Goal: Book appointment/travel/reservation

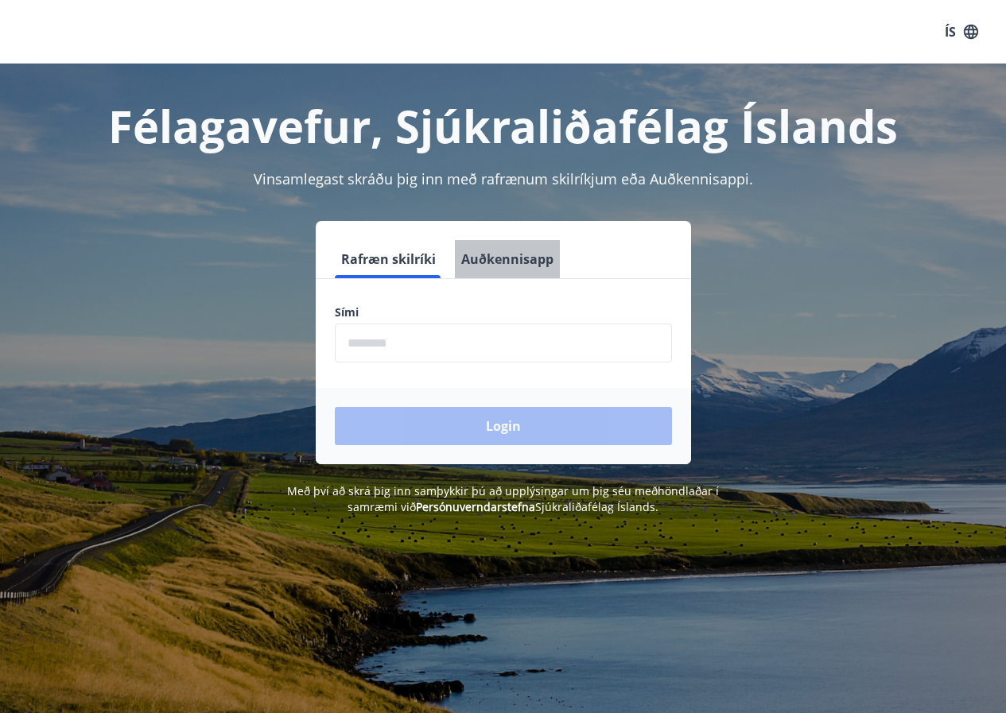
click at [511, 259] on button "Auðkennisapp" at bounding box center [507, 259] width 105 height 38
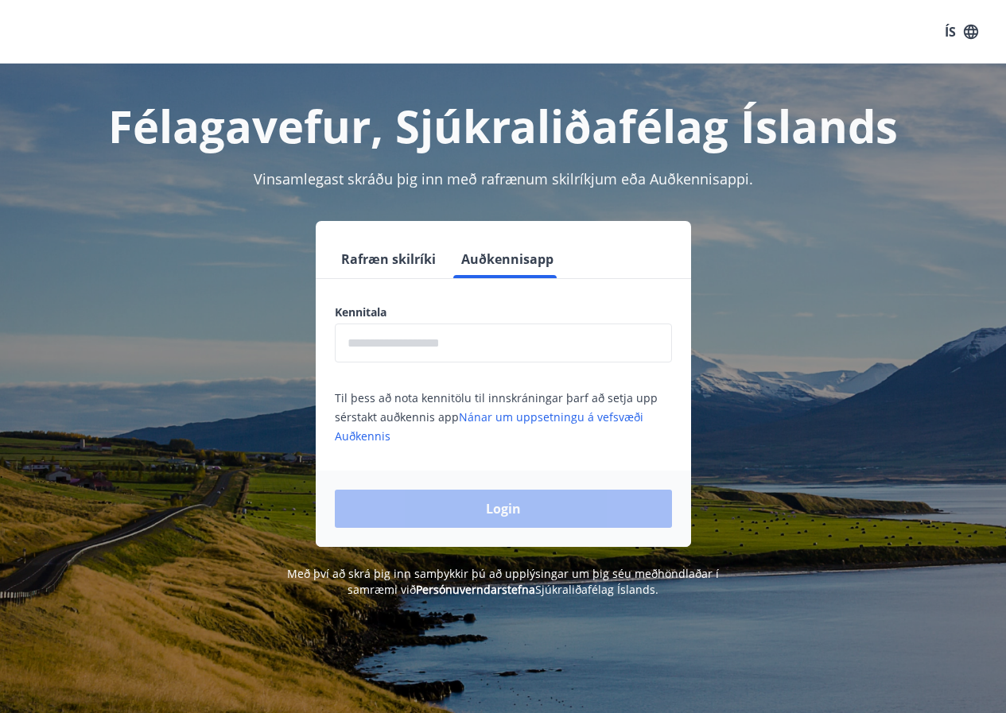
click at [415, 254] on button "Rafræn skilríki" at bounding box center [388, 259] width 107 height 38
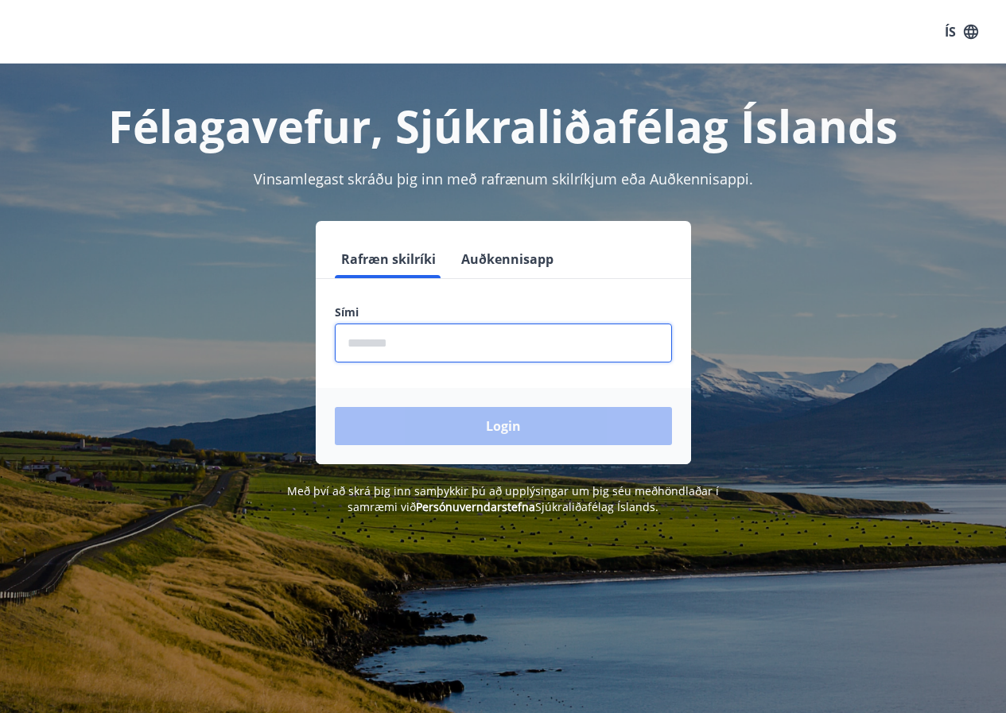
click at [433, 340] on input "phone" at bounding box center [503, 343] width 337 height 39
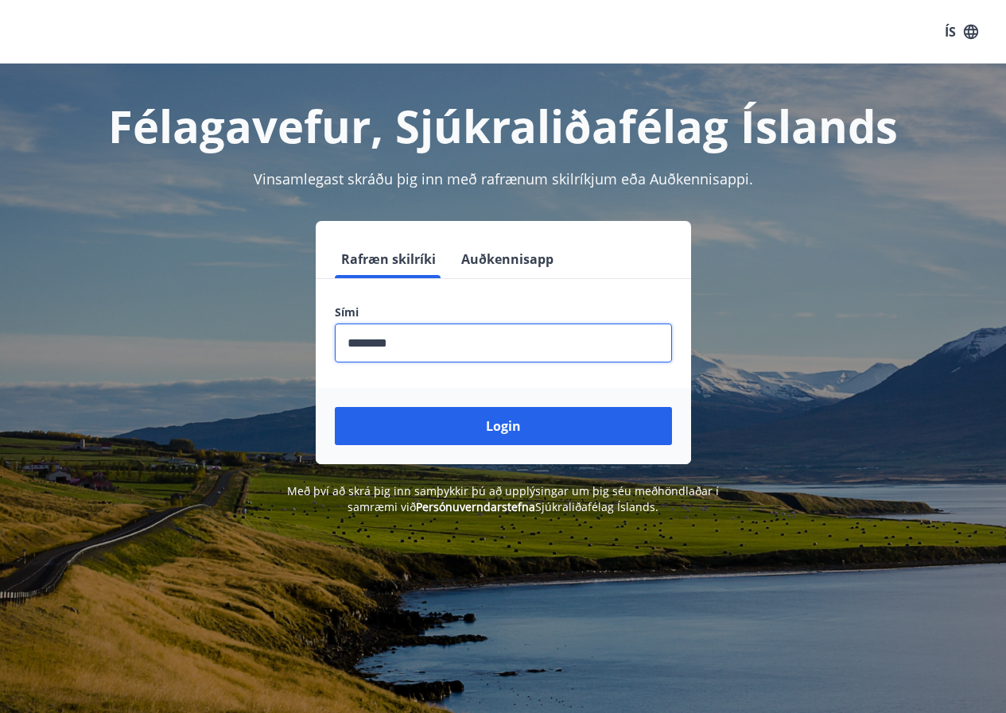
type input "********"
click at [335, 407] on button "Login" at bounding box center [503, 426] width 337 height 38
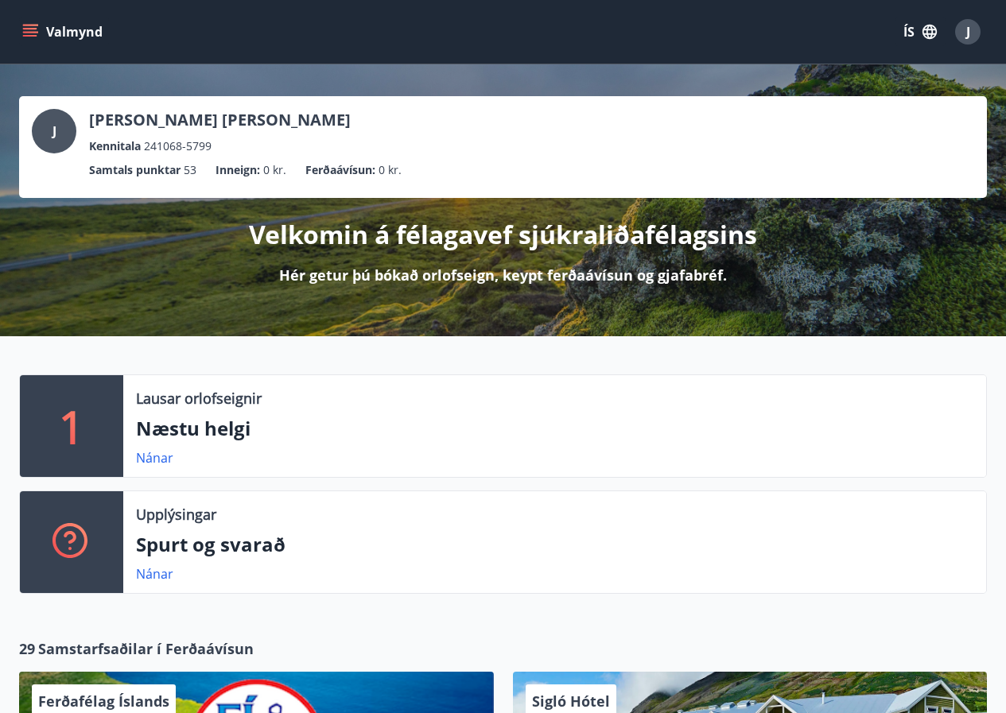
click at [27, 33] on icon "menu" at bounding box center [30, 32] width 16 height 16
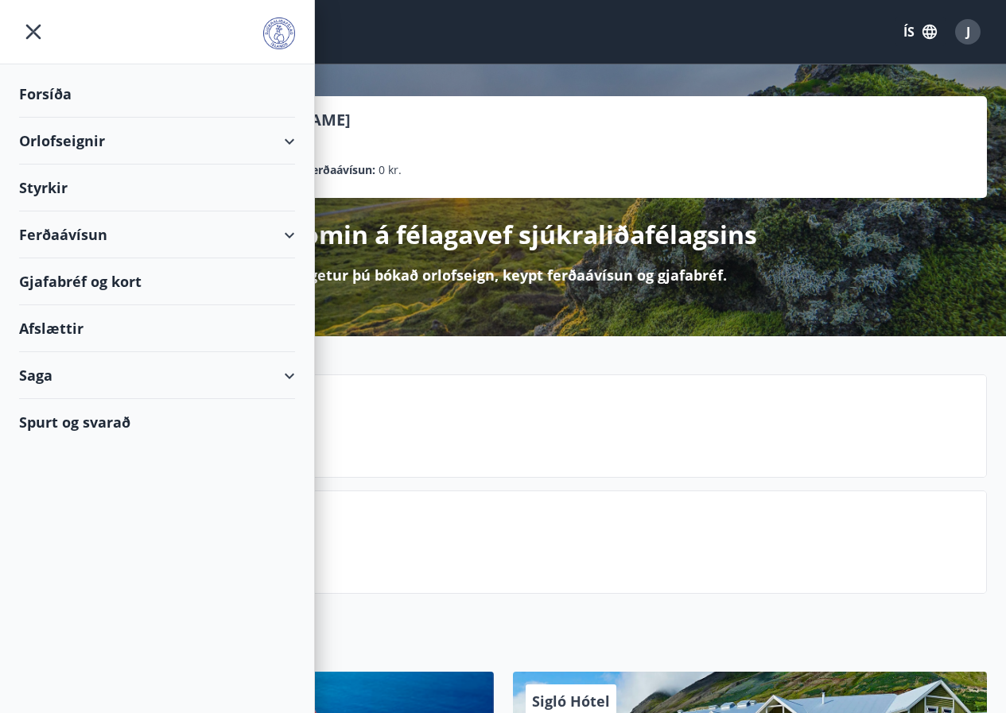
click at [294, 136] on div "Orlofseignir" at bounding box center [157, 141] width 276 height 47
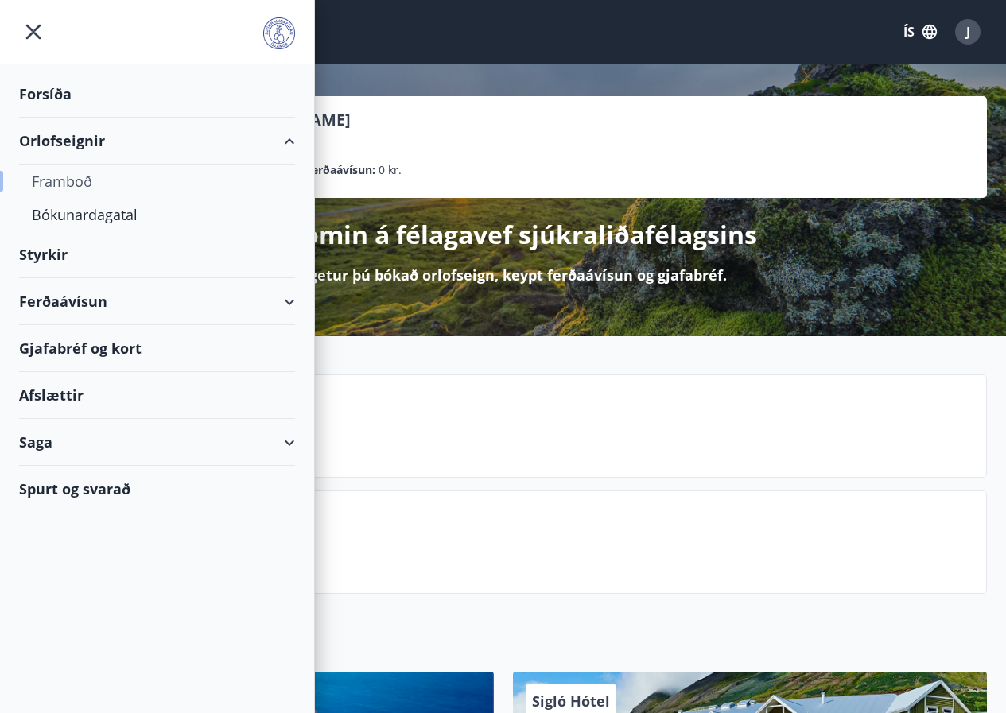
click at [69, 176] on div "Framboð" at bounding box center [157, 181] width 251 height 33
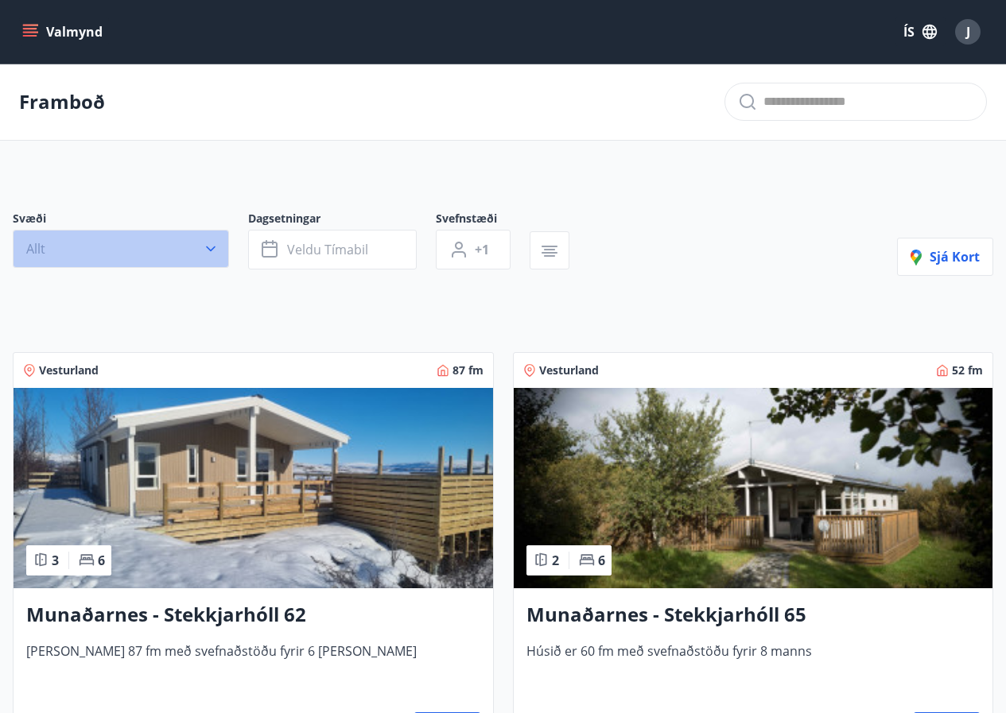
click at [211, 247] on icon "button" at bounding box center [211, 249] width 16 height 16
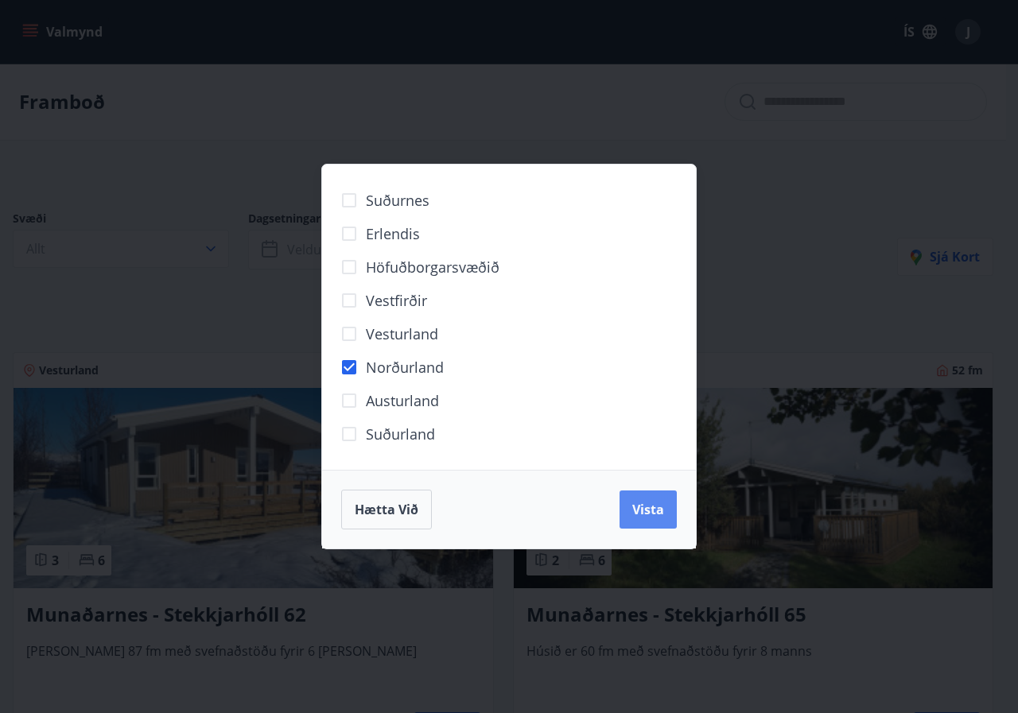
click at [641, 506] on span "Vista" at bounding box center [648, 509] width 32 height 17
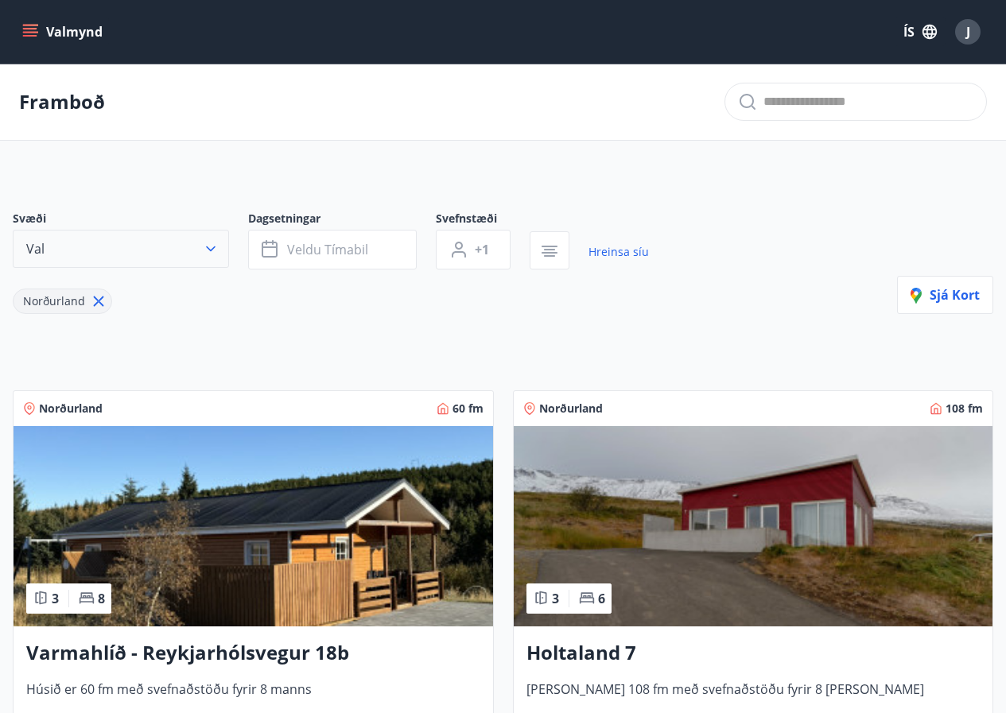
click at [206, 251] on icon "button" at bounding box center [211, 249] width 16 height 16
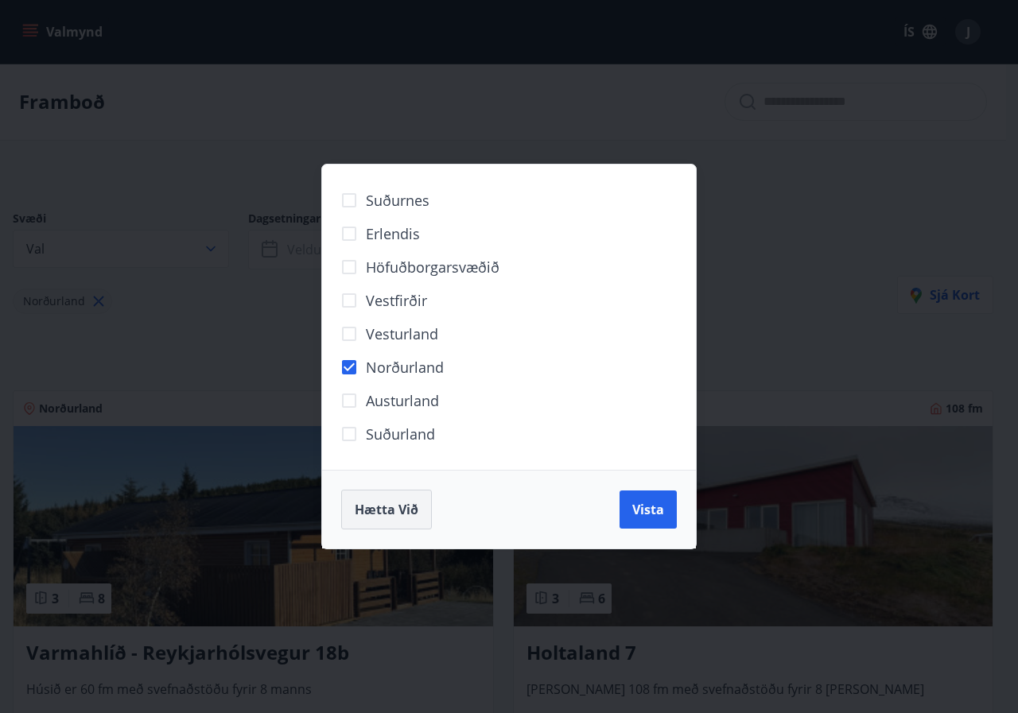
click at [398, 513] on span "Hætta við" at bounding box center [387, 509] width 64 height 17
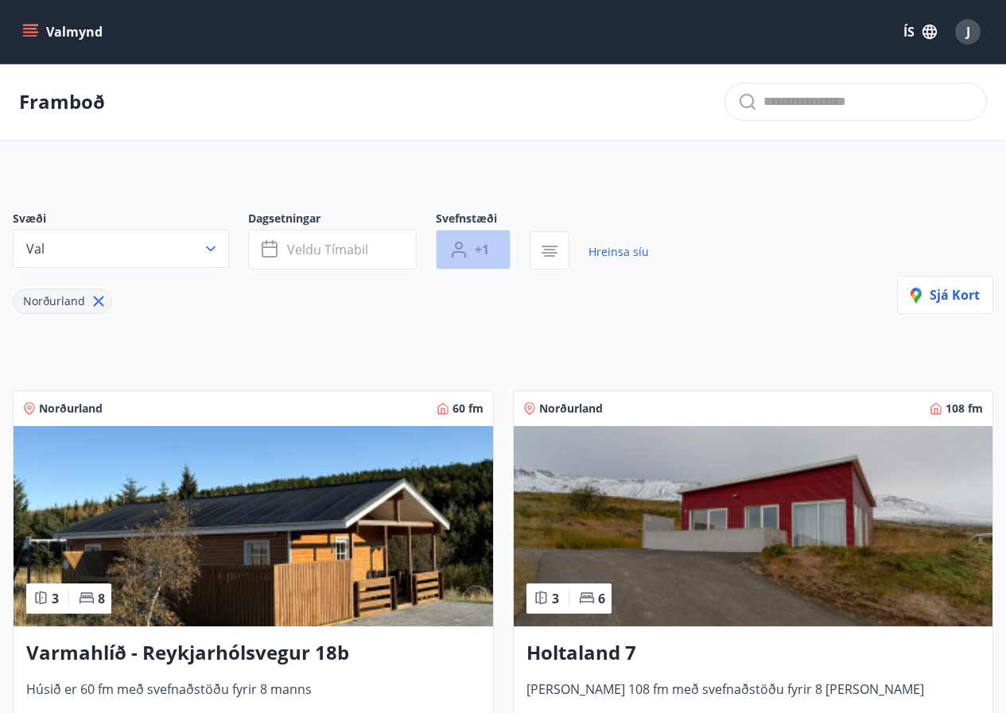
click at [492, 247] on button "+1" at bounding box center [473, 250] width 75 height 40
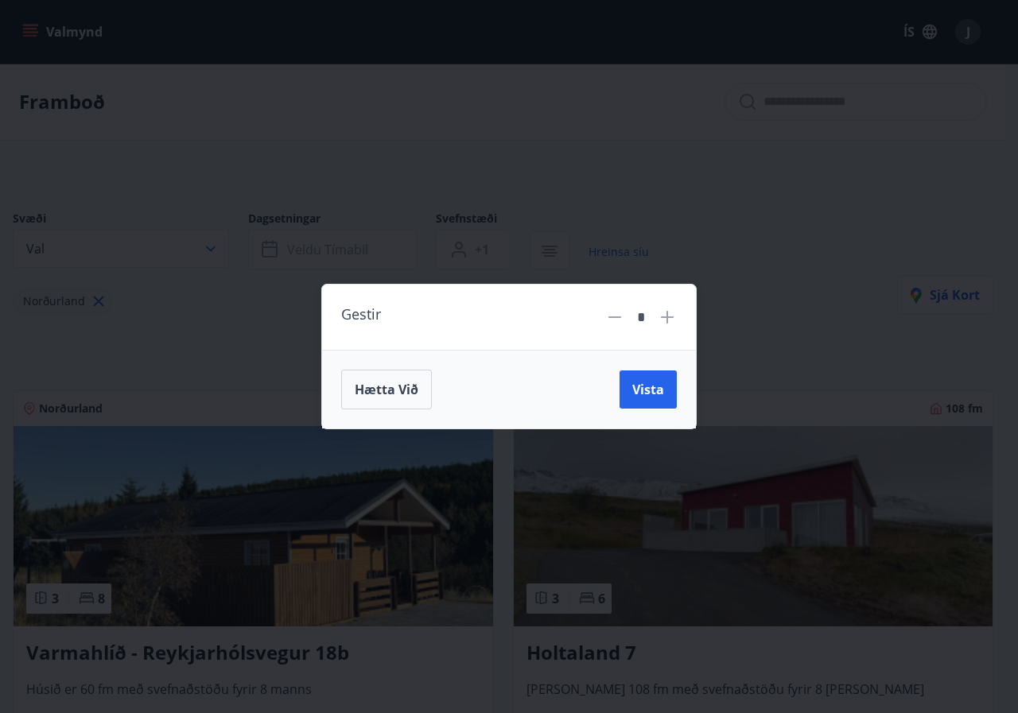
click at [671, 323] on icon at bounding box center [667, 317] width 19 height 19
type input "*"
click at [650, 396] on span "Vista" at bounding box center [648, 389] width 32 height 17
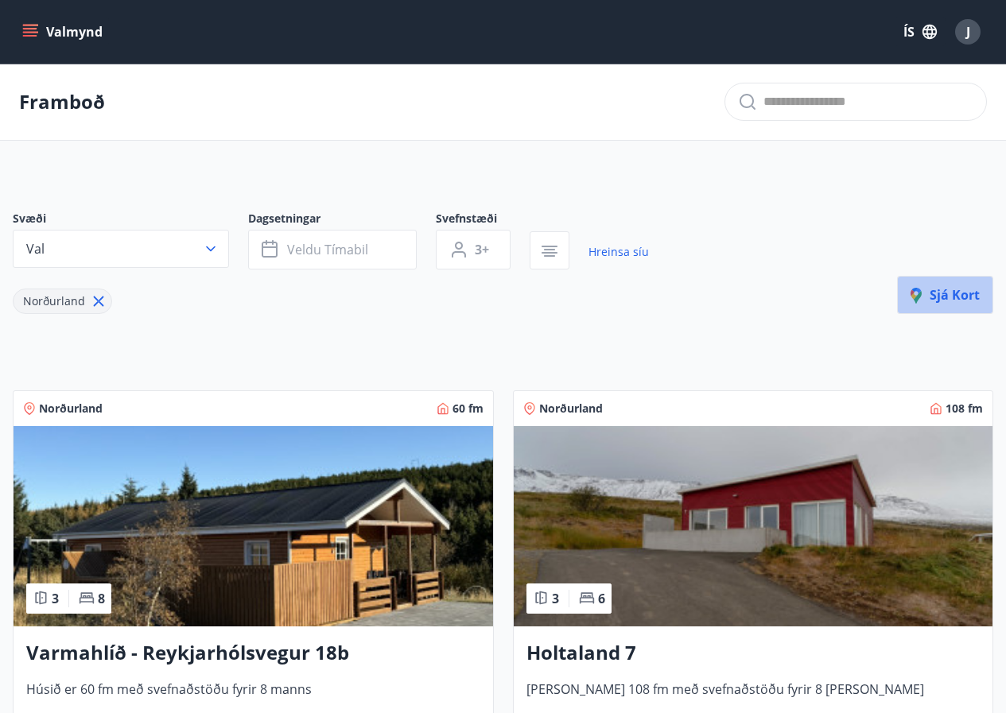
click at [944, 297] on span "Sjá kort" at bounding box center [945, 294] width 69 height 17
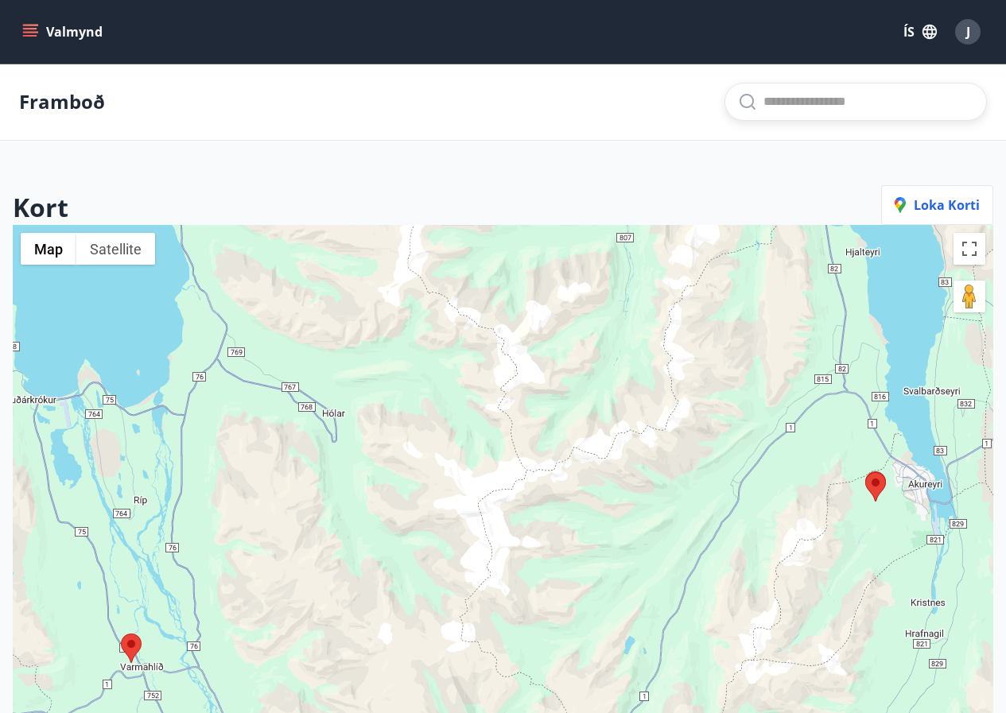
click at [809, 102] on input "text" at bounding box center [869, 101] width 210 height 25
type input "********"
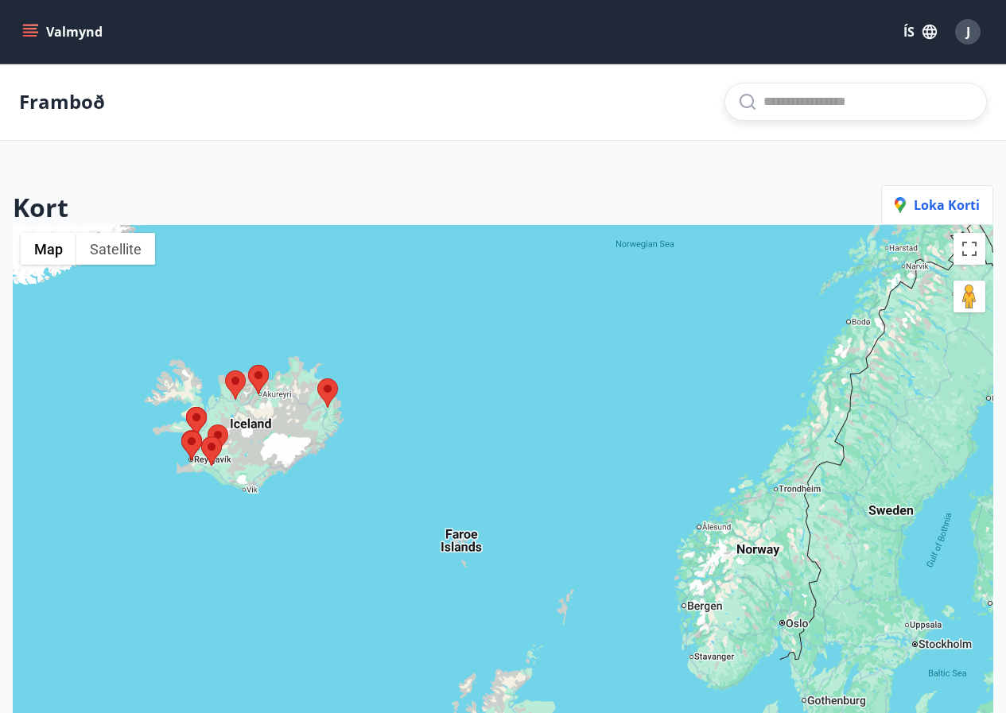
click at [248, 365] on area at bounding box center [248, 365] width 0 height 0
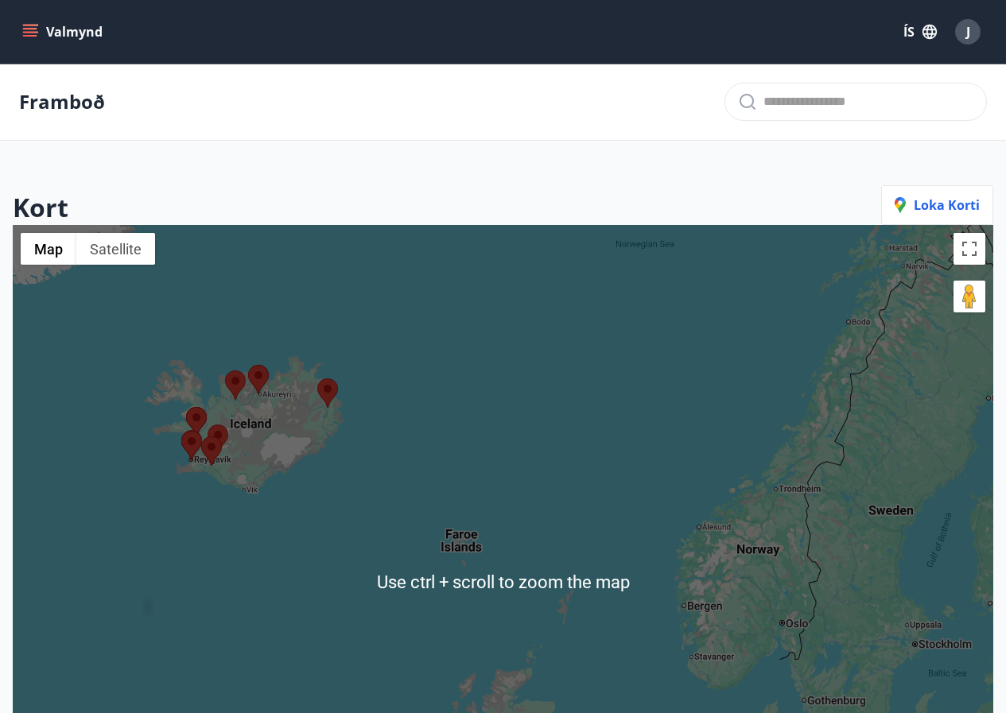
click at [248, 365] on area at bounding box center [248, 365] width 0 height 0
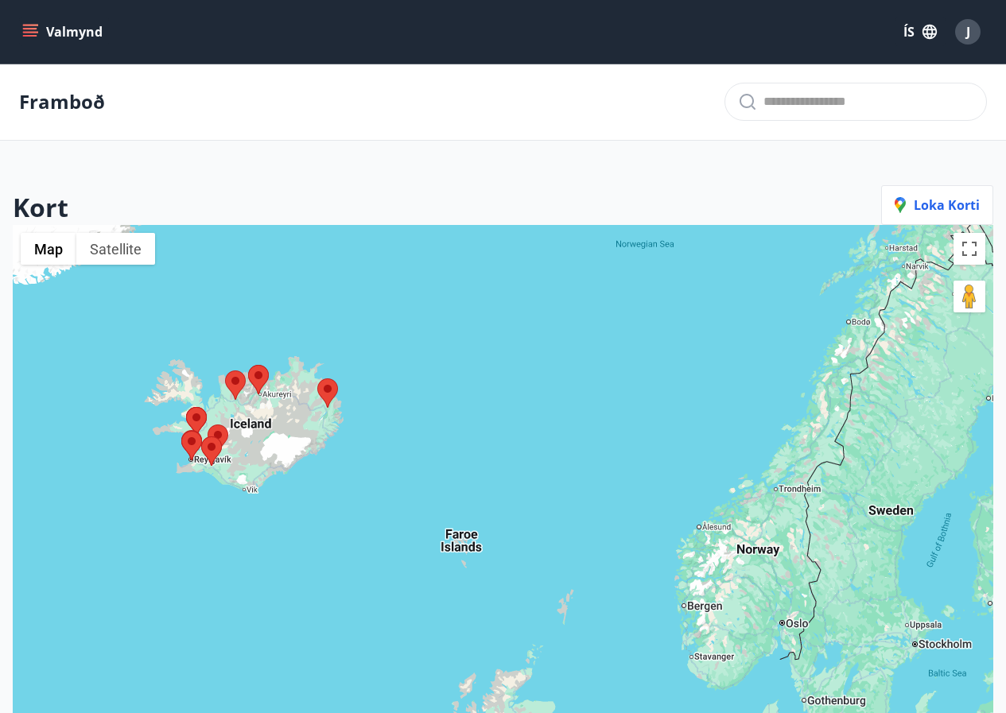
click at [248, 365] on area at bounding box center [248, 365] width 0 height 0
click at [33, 26] on icon "menu" at bounding box center [30, 32] width 16 height 16
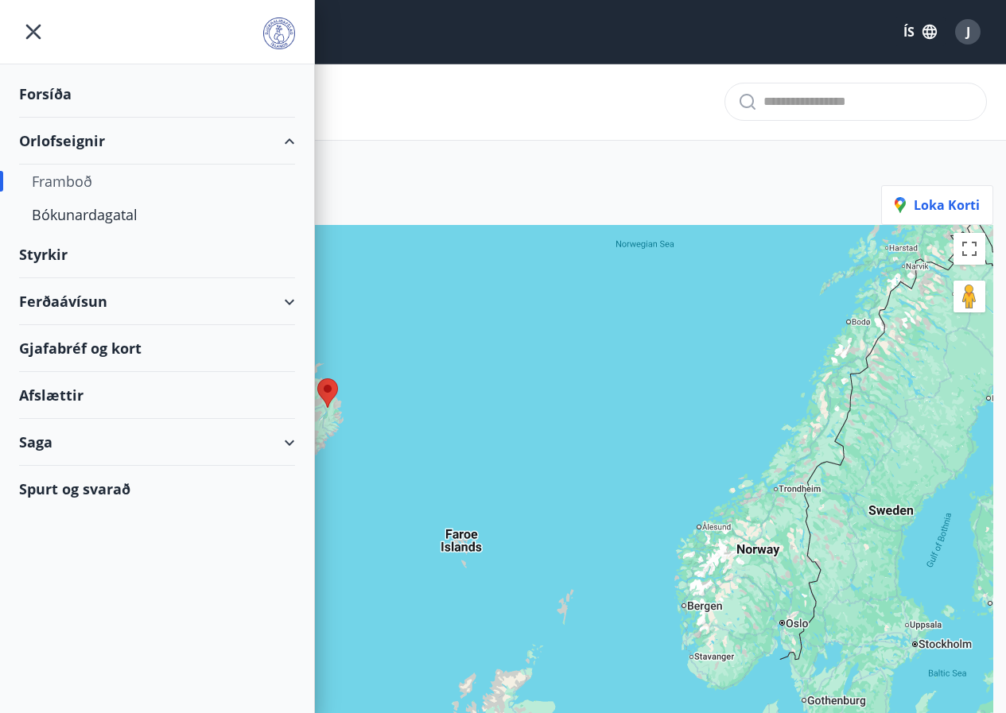
click at [68, 185] on div "Framboð" at bounding box center [157, 181] width 251 height 33
click at [88, 214] on div "Bókunardagatal" at bounding box center [157, 214] width 251 height 33
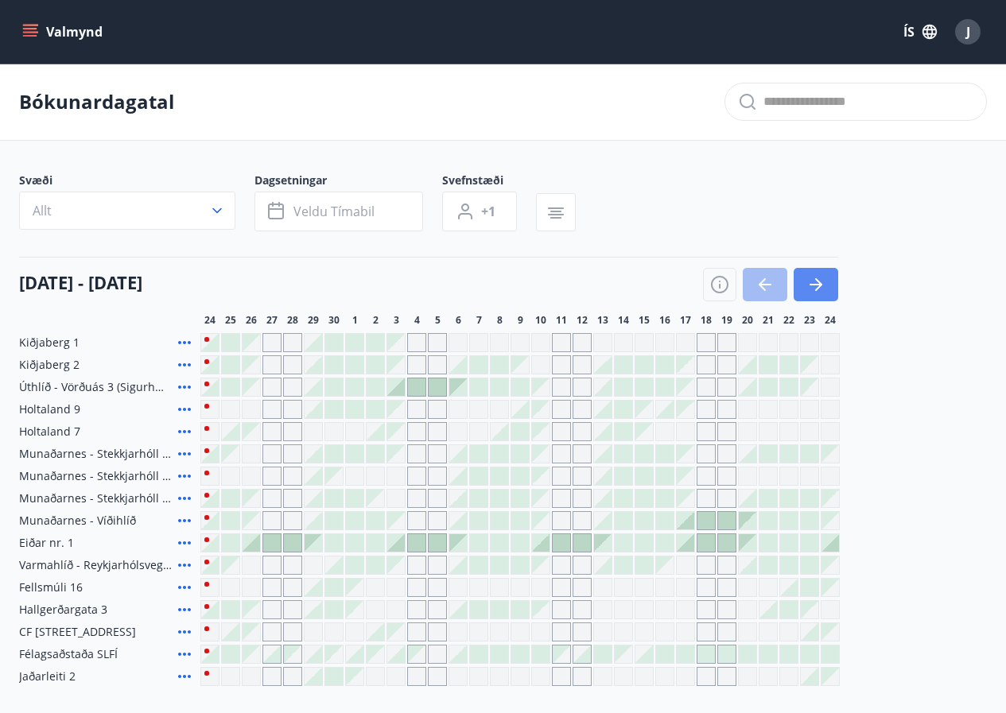
click at [825, 290] on icon "button" at bounding box center [816, 284] width 19 height 19
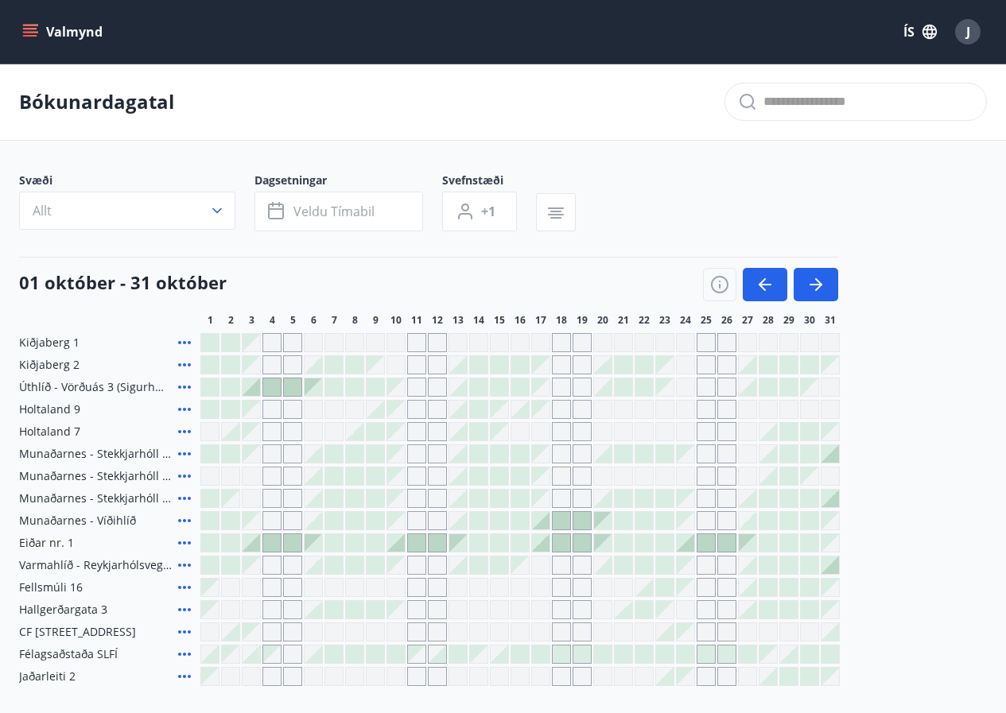
click at [52, 409] on span "Holtaland 9" at bounding box center [49, 410] width 61 height 16
click at [179, 414] on icon at bounding box center [184, 409] width 19 height 19
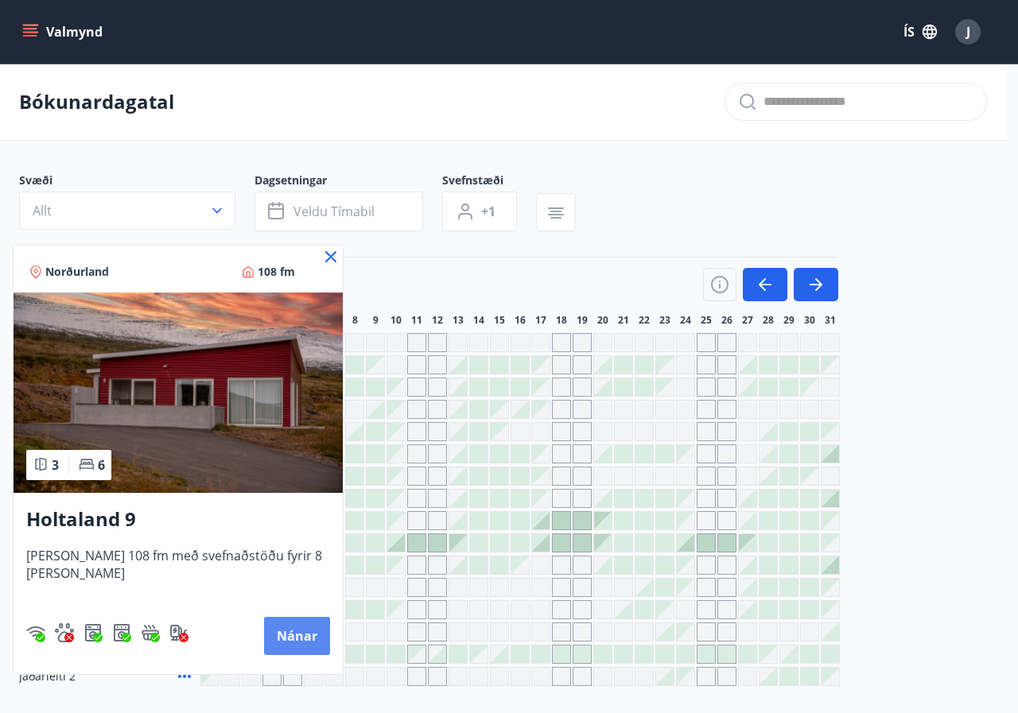
click at [276, 628] on button "Nánar" at bounding box center [297, 636] width 66 height 38
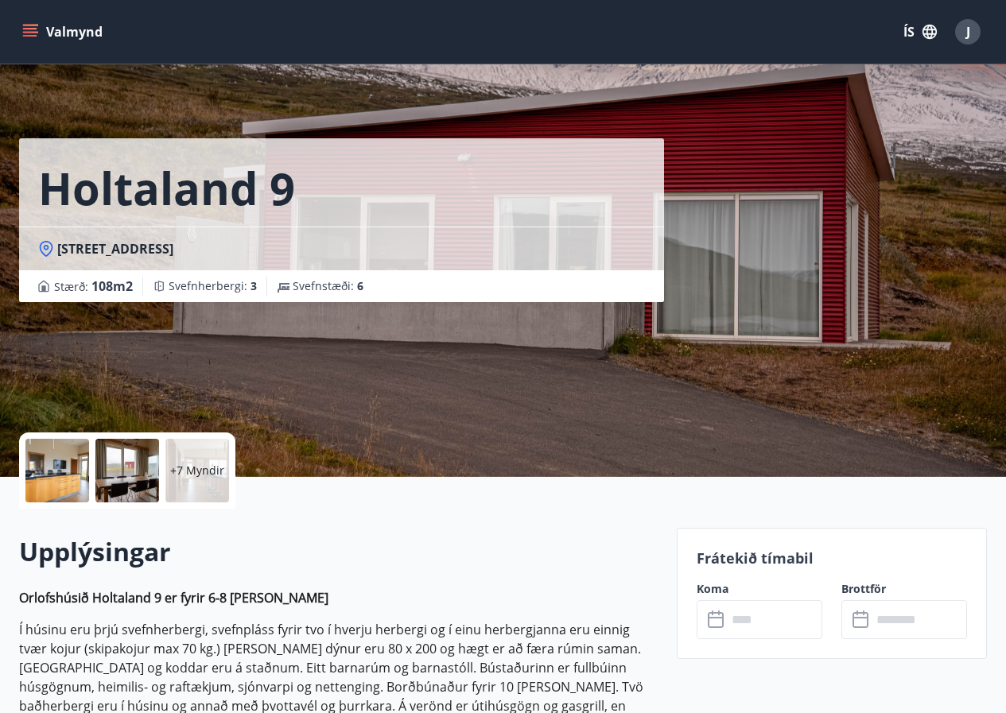
click at [137, 478] on div at bounding box center [127, 471] width 64 height 64
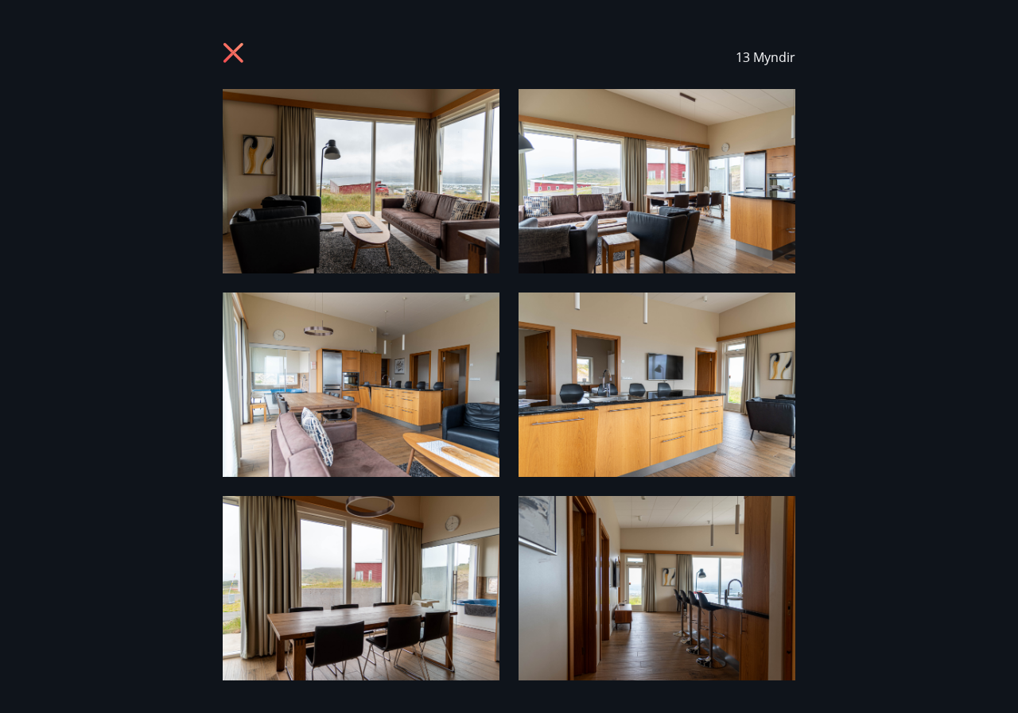
click at [237, 55] on icon at bounding box center [234, 53] width 20 height 20
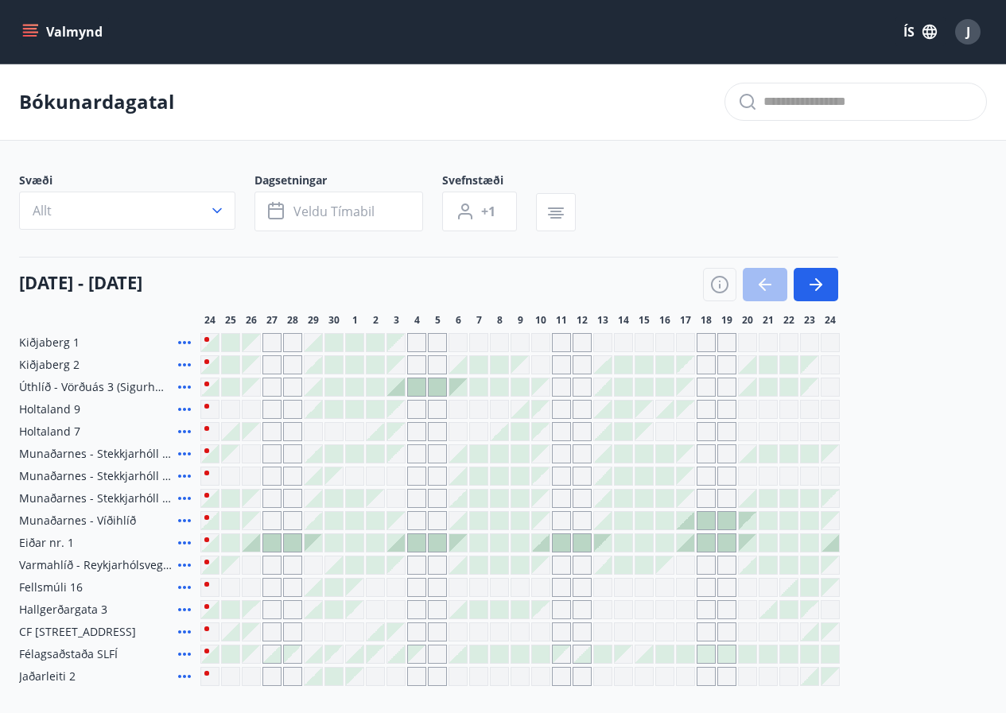
click at [185, 433] on icon at bounding box center [184, 431] width 13 height 3
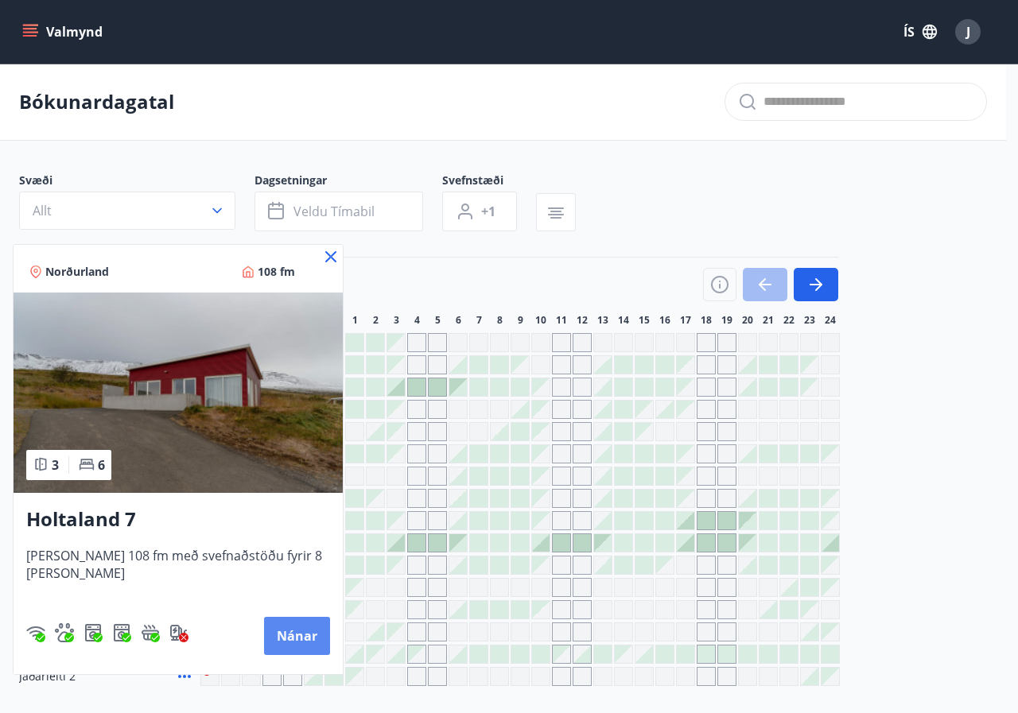
click at [271, 632] on button "Nánar" at bounding box center [297, 636] width 66 height 38
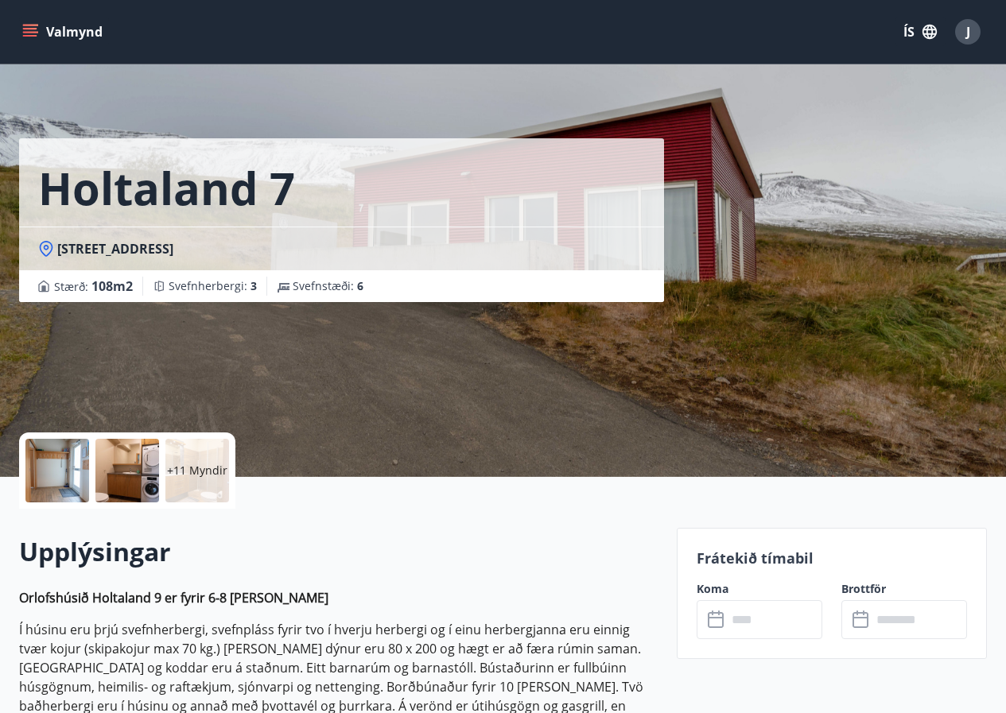
click at [111, 457] on div at bounding box center [127, 471] width 64 height 64
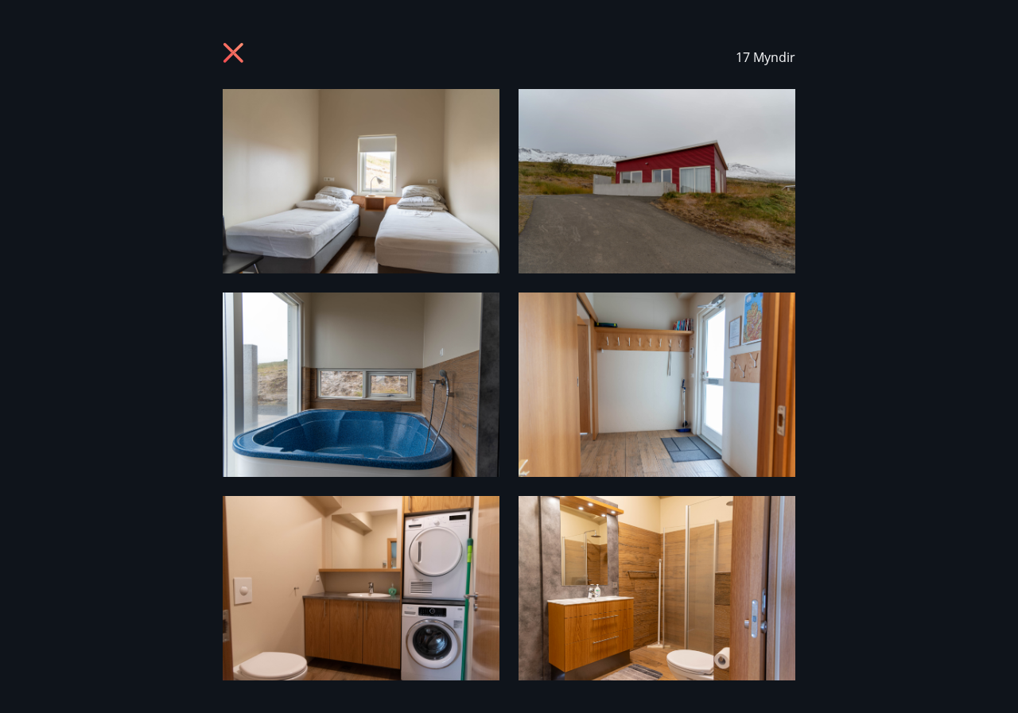
click at [231, 53] on icon at bounding box center [235, 54] width 25 height 25
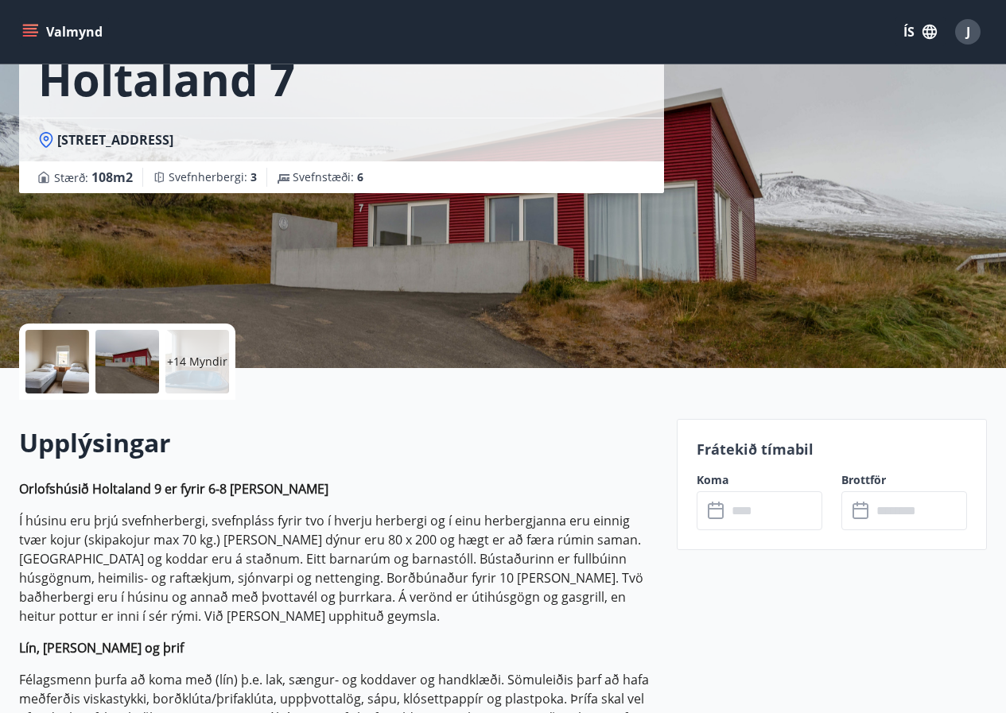
scroll to position [239, 0]
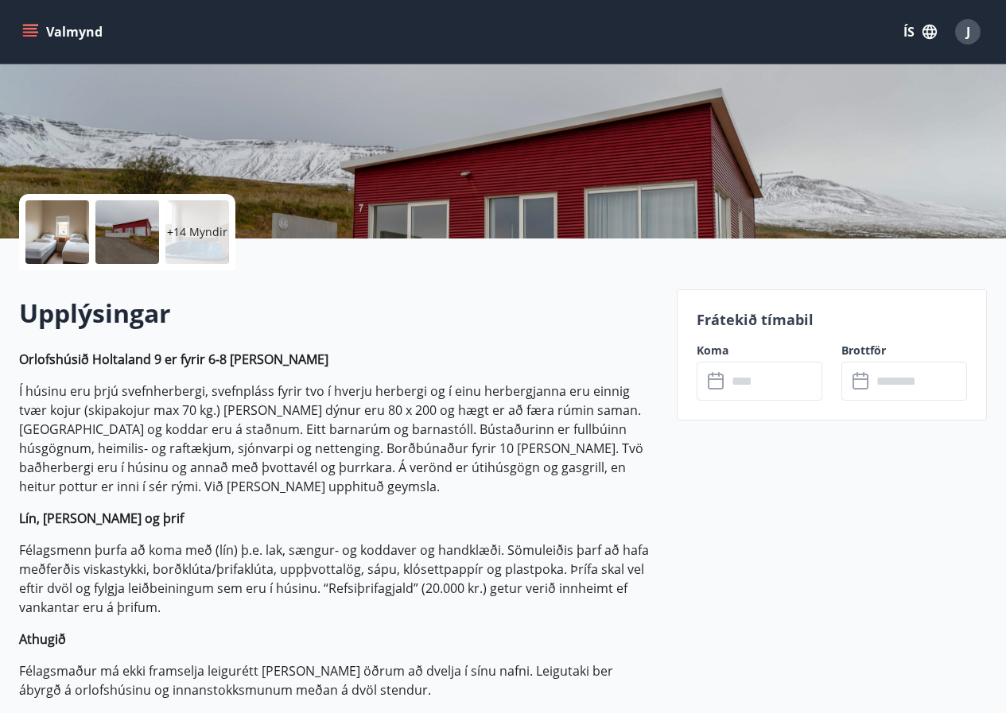
click at [761, 372] on input "text" at bounding box center [774, 381] width 95 height 39
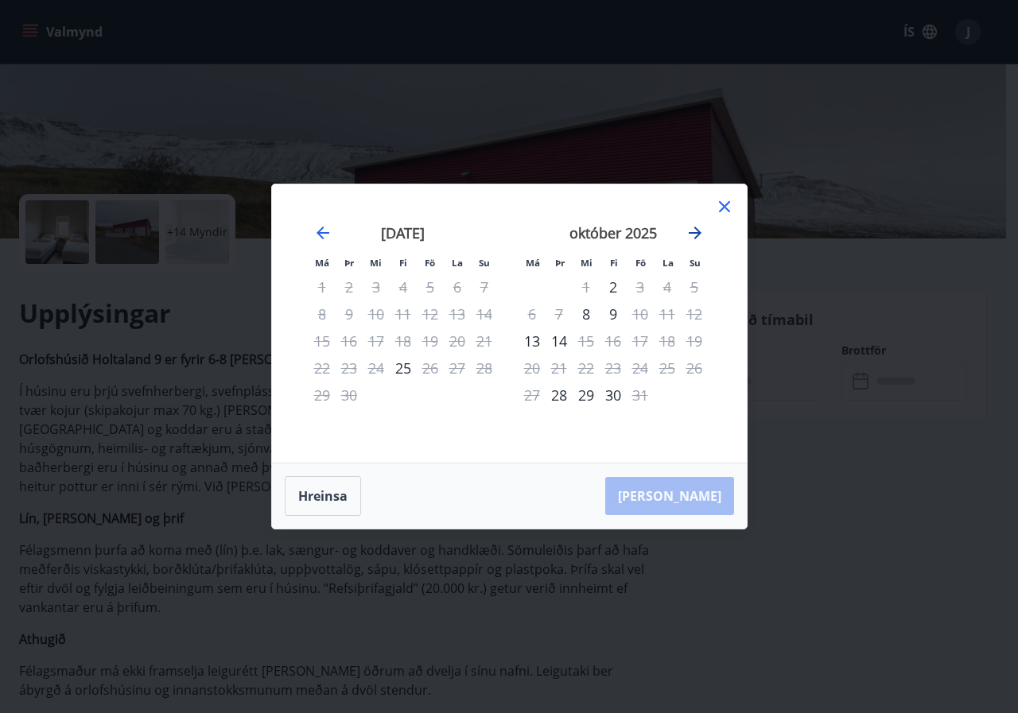
click at [694, 238] on icon "Move forward to switch to the next month." at bounding box center [695, 233] width 19 height 19
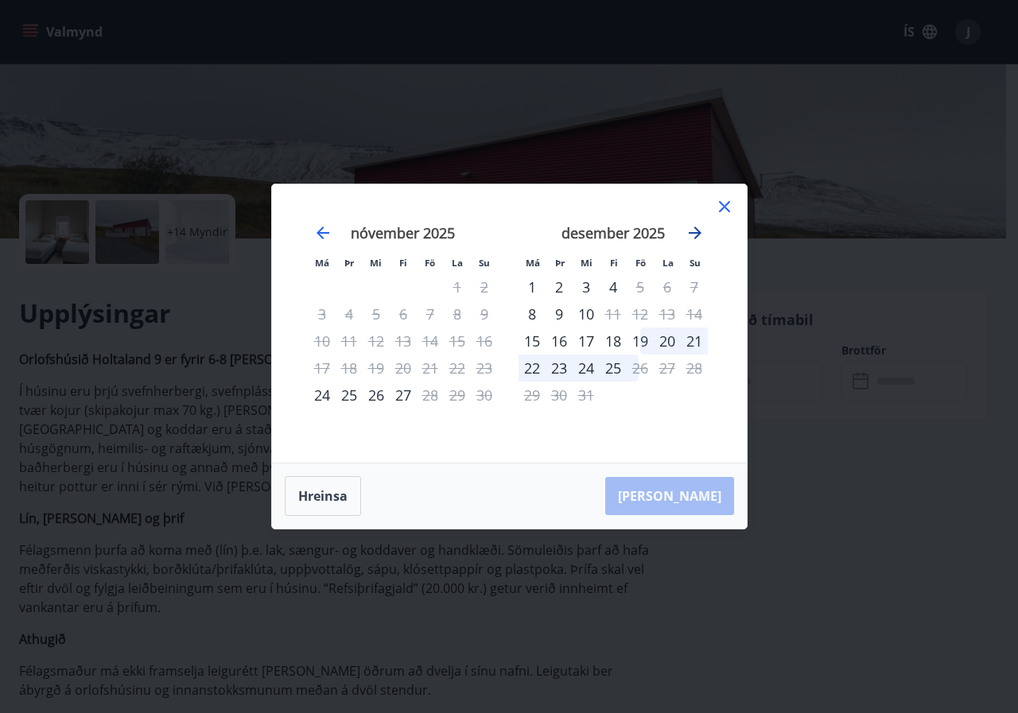
click at [694, 238] on icon "Move forward to switch to the next month." at bounding box center [695, 233] width 19 height 19
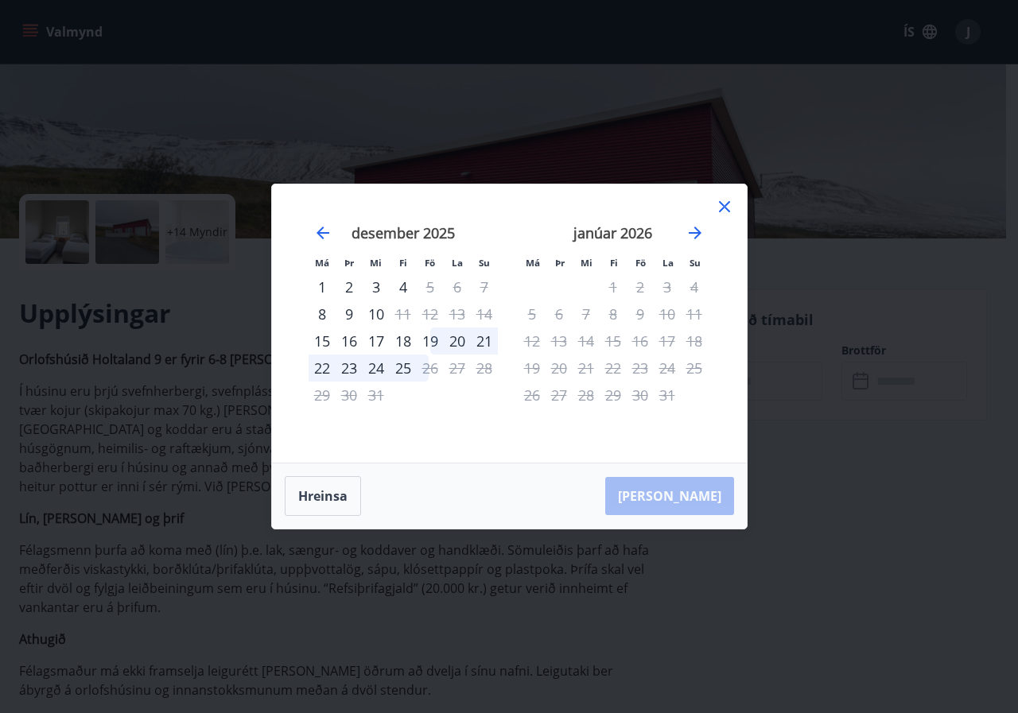
click at [668, 321] on div "10" at bounding box center [667, 314] width 27 height 27
click at [648, 372] on div "23" at bounding box center [640, 368] width 27 height 27
click at [651, 332] on div "16" at bounding box center [640, 341] width 27 height 27
click at [642, 292] on div "2" at bounding box center [640, 287] width 27 height 27
click at [614, 274] on div "1" at bounding box center [613, 287] width 27 height 27
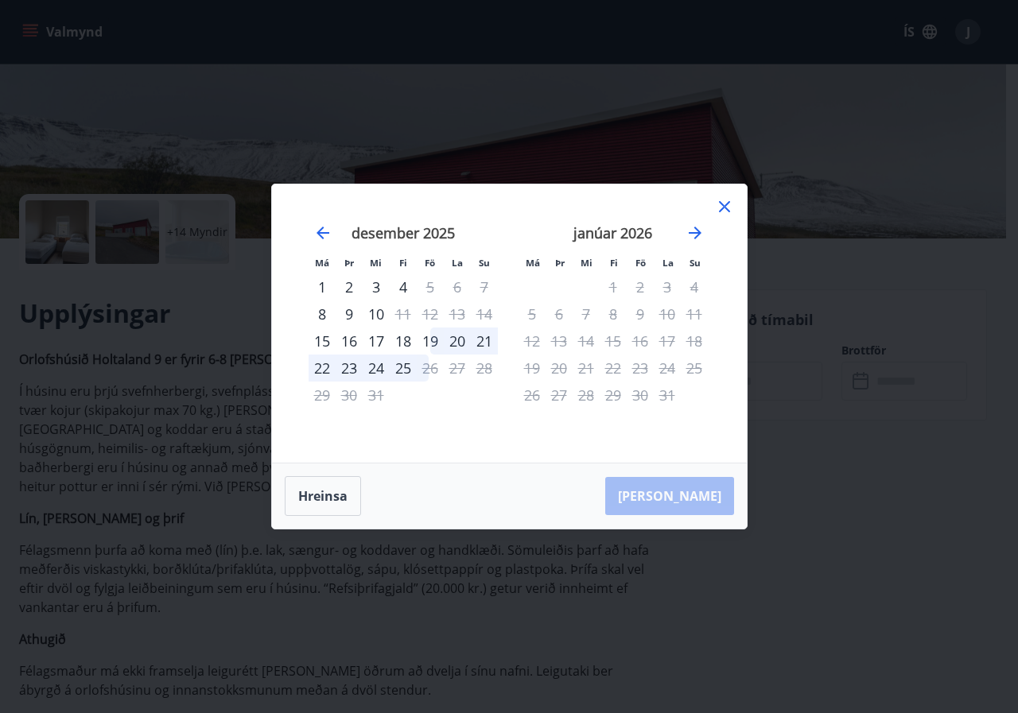
click at [615, 239] on strong "janúar 2026" at bounding box center [612, 233] width 79 height 19
click at [617, 234] on strong "janúar 2026" at bounding box center [612, 233] width 79 height 19
click at [723, 208] on icon at bounding box center [724, 206] width 11 height 11
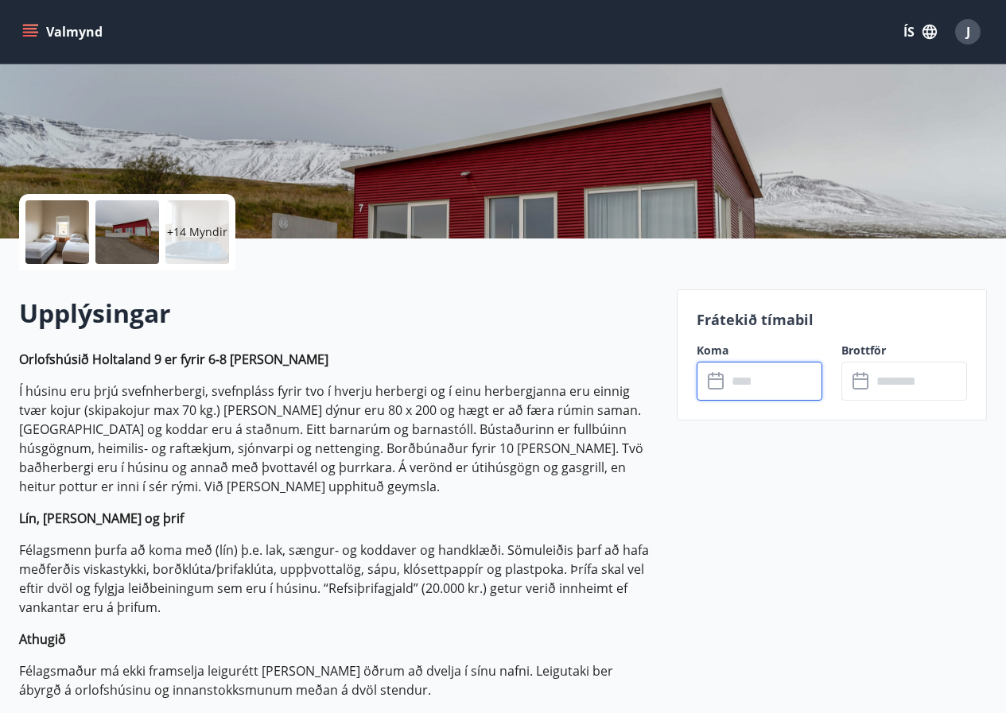
click at [29, 23] on button "Valmynd" at bounding box center [64, 31] width 90 height 29
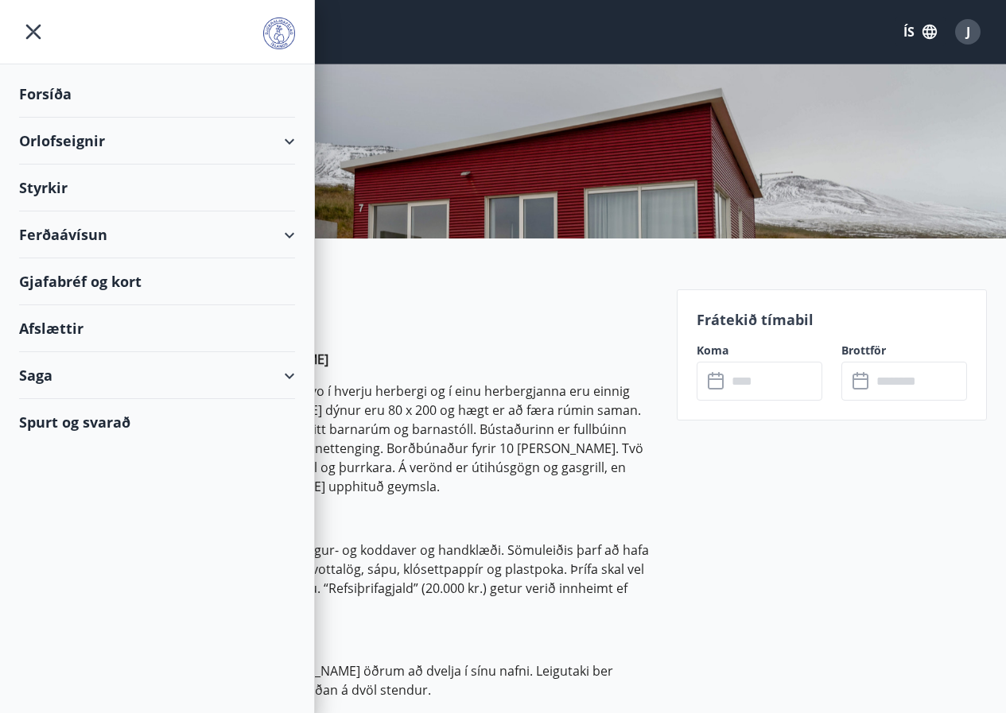
click at [76, 95] on div "Forsíða" at bounding box center [157, 94] width 276 height 47
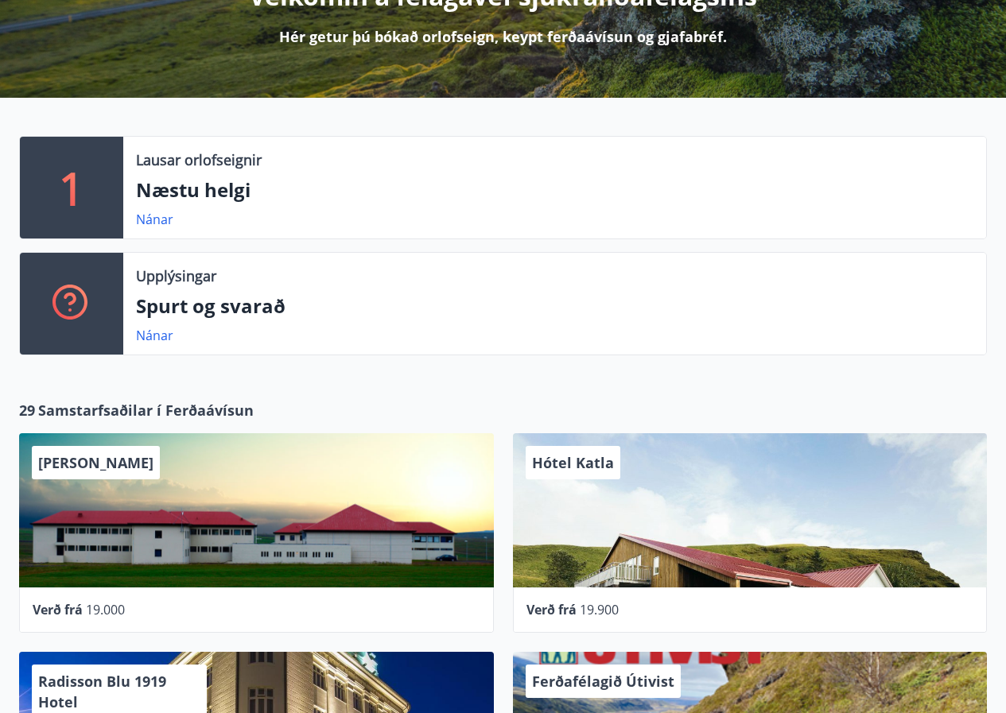
click at [235, 312] on p "Spurt og svarað" at bounding box center [555, 306] width 838 height 27
click at [161, 342] on link "Nánar" at bounding box center [154, 335] width 37 height 17
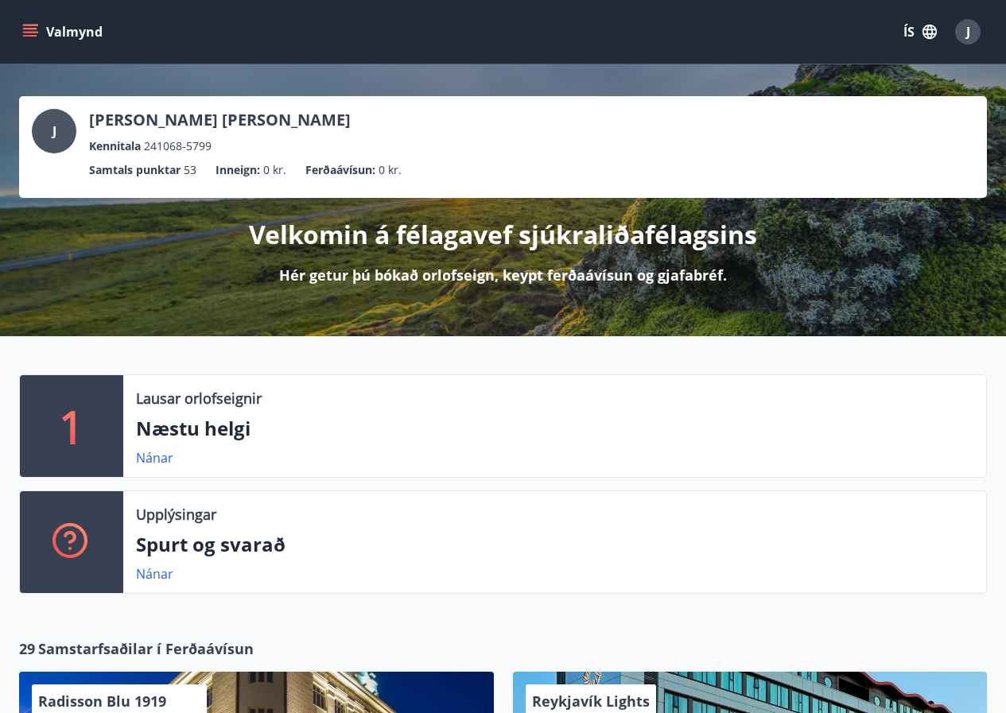
click at [29, 23] on button "Valmynd" at bounding box center [64, 31] width 90 height 29
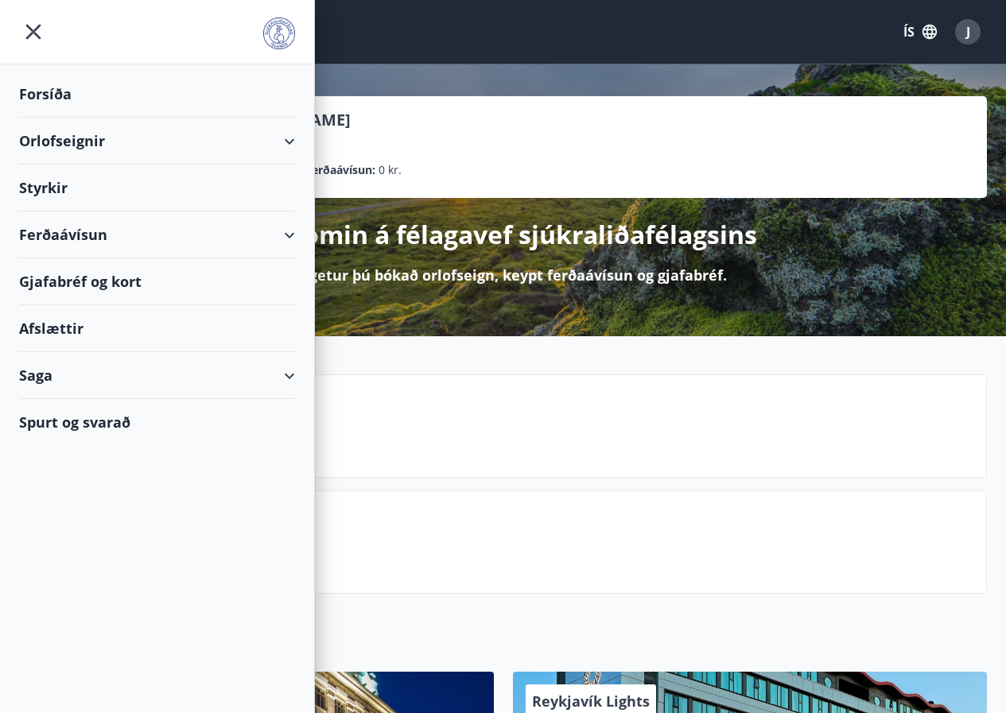
click at [289, 140] on div "Orlofseignir" at bounding box center [157, 141] width 276 height 47
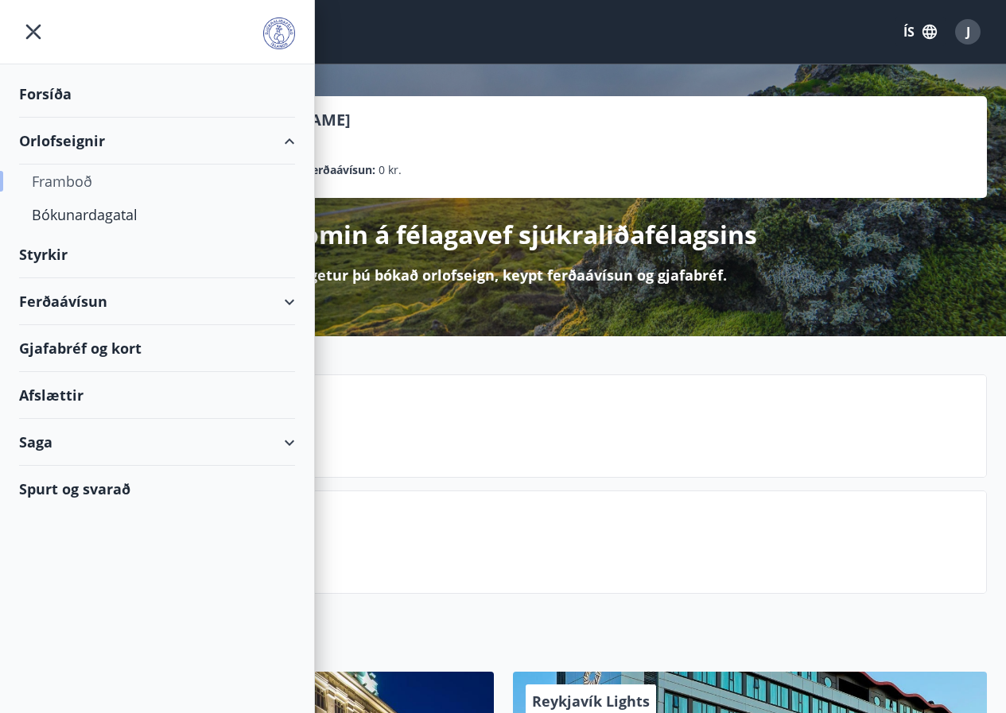
click at [82, 181] on div "Framboð" at bounding box center [157, 181] width 251 height 33
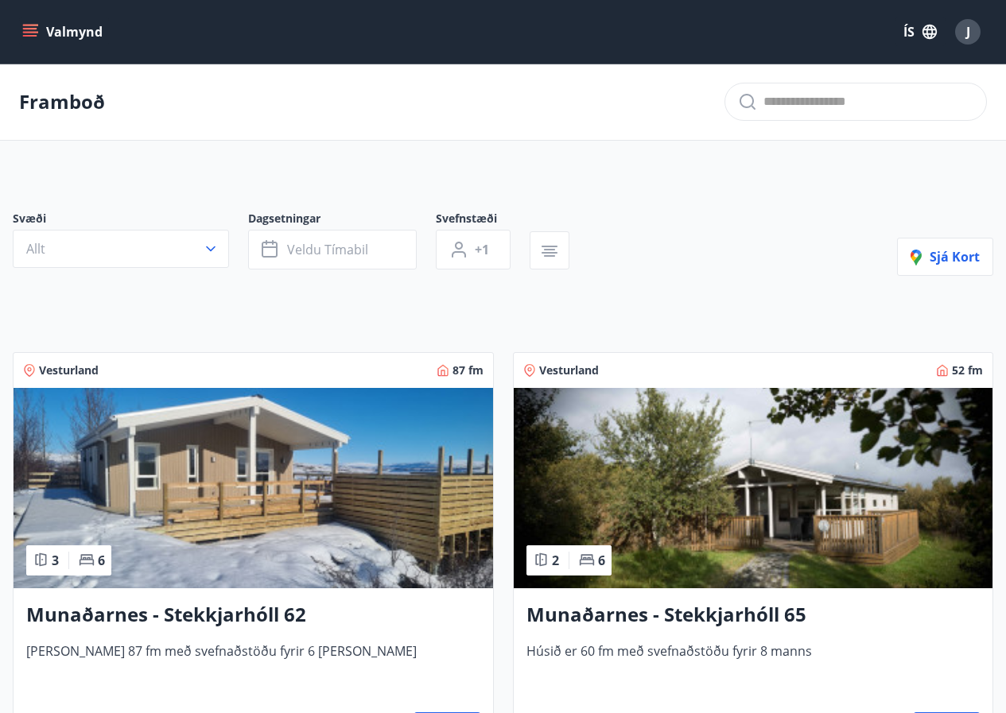
click at [29, 21] on button "Valmynd" at bounding box center [64, 31] width 90 height 29
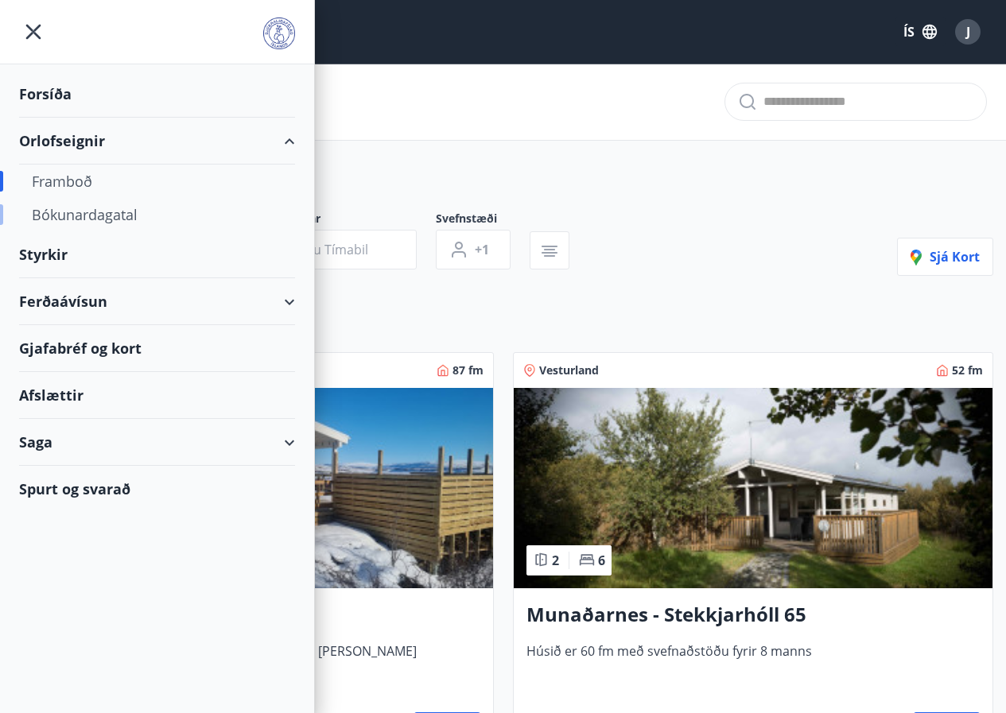
click at [103, 219] on div "Bókunardagatal" at bounding box center [157, 214] width 251 height 33
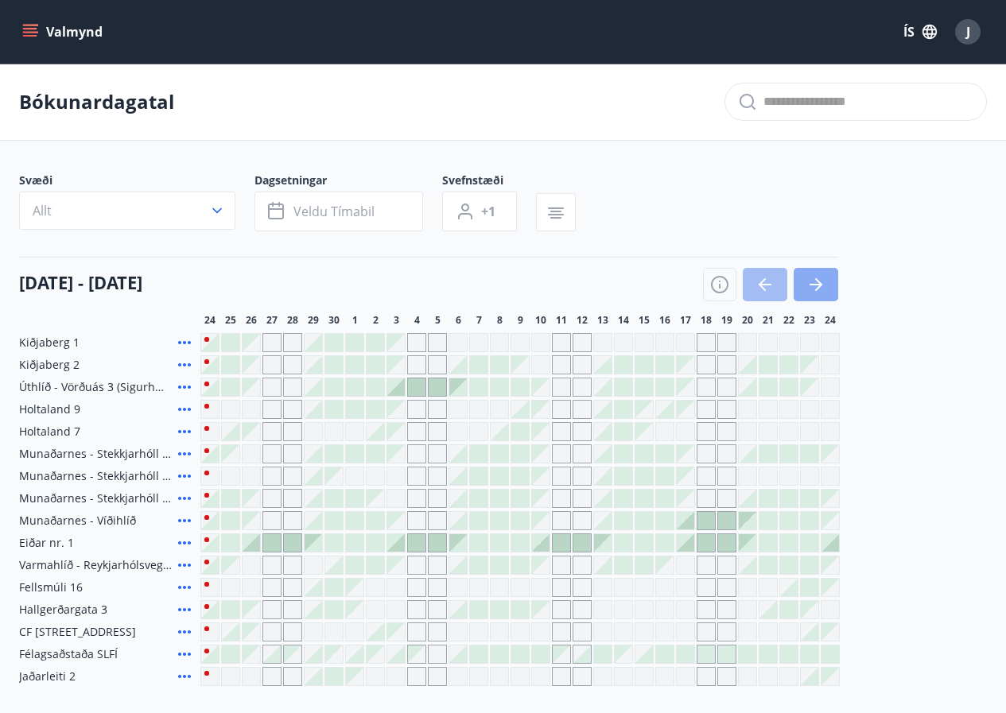
click at [814, 286] on icon "button" at bounding box center [816, 285] width 13 height 2
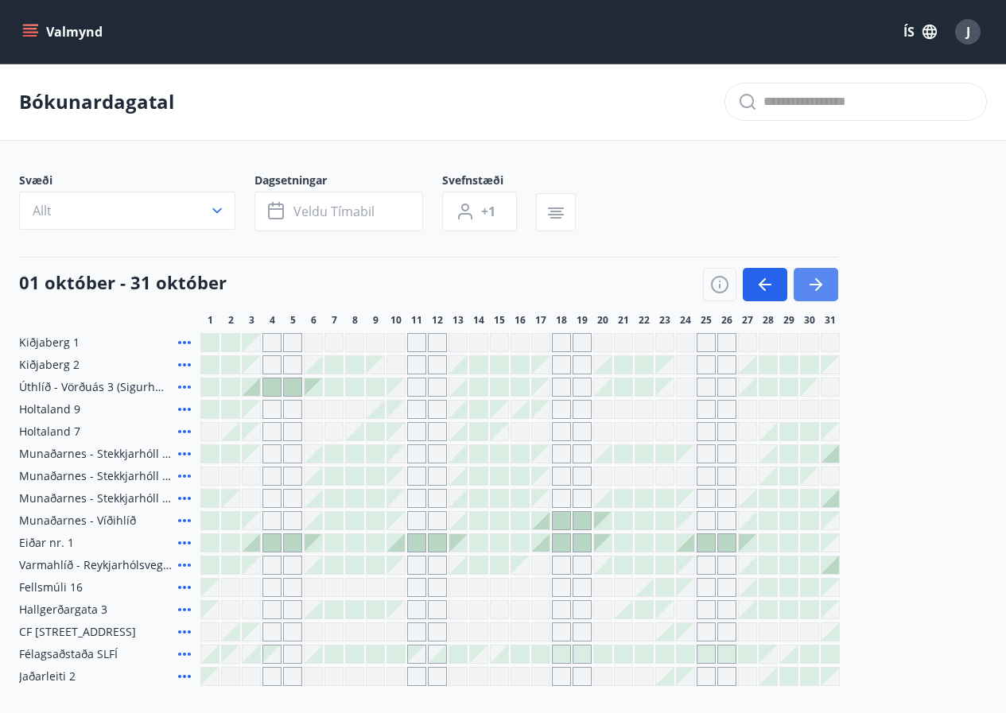
click at [814, 286] on icon "button" at bounding box center [816, 285] width 13 height 2
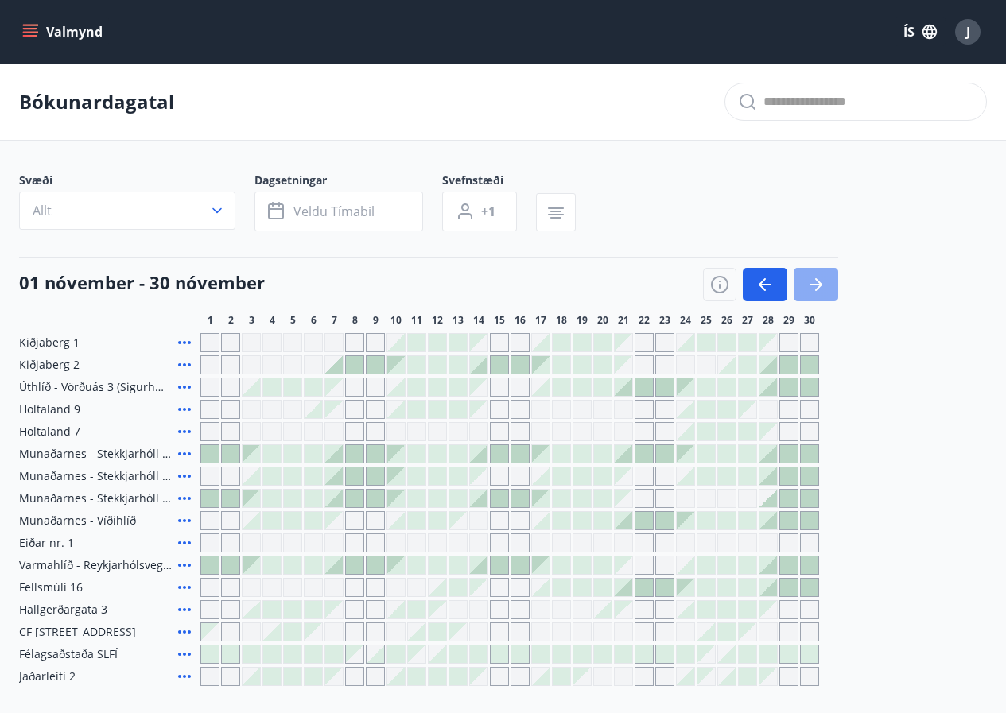
click at [814, 286] on icon "button" at bounding box center [816, 285] width 13 height 2
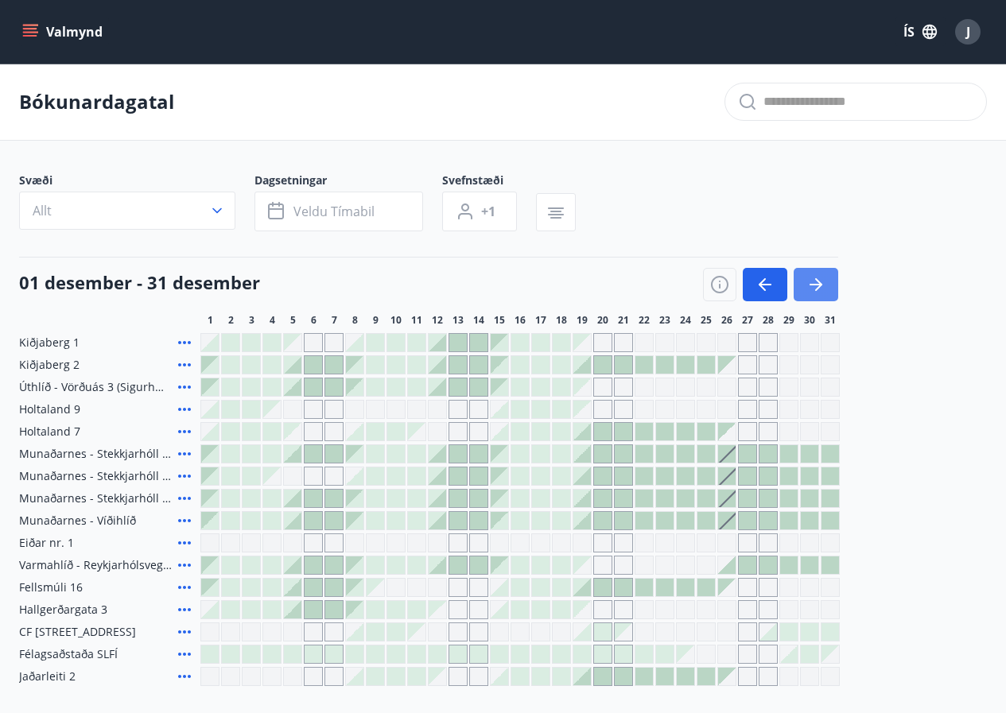
click at [814, 286] on icon "button" at bounding box center [816, 285] width 13 height 2
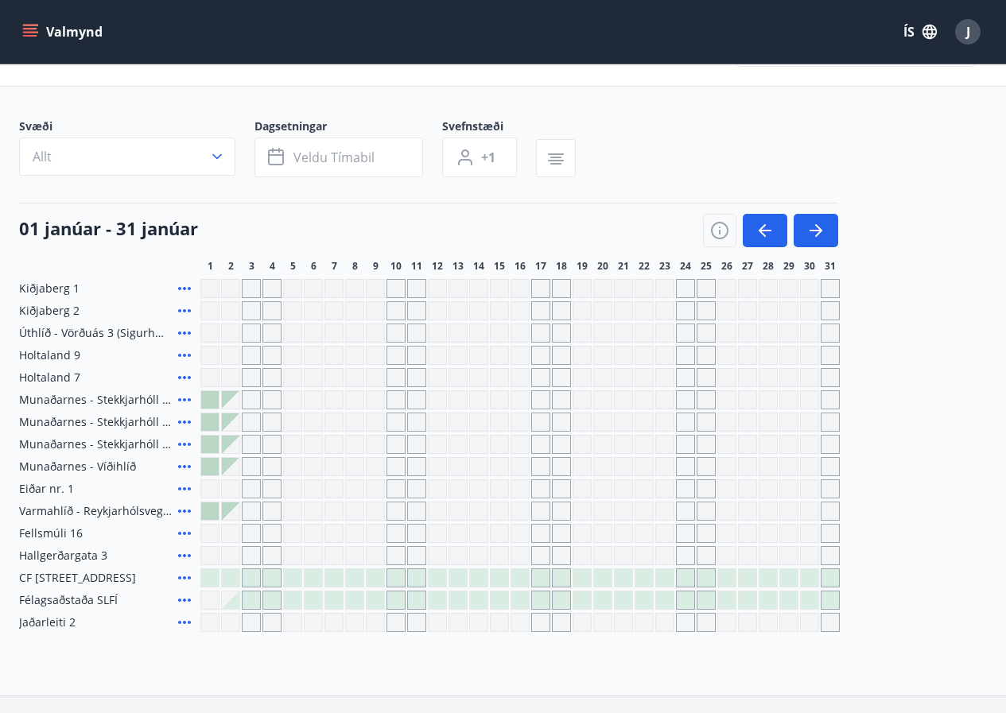
scroll to position [80, 0]
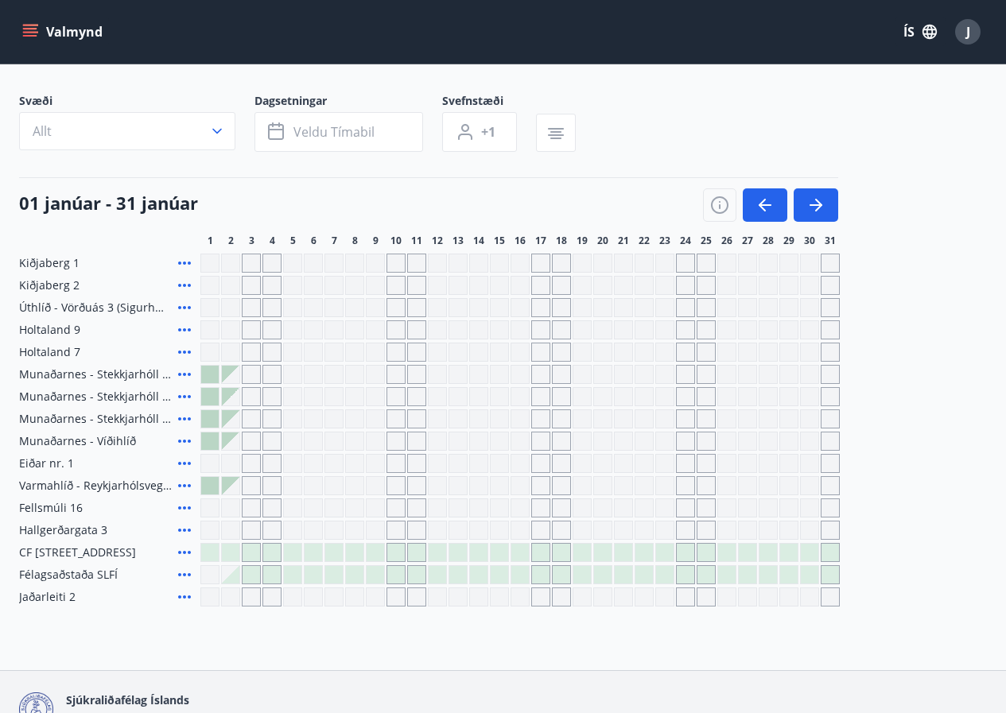
click at [243, 338] on div "Gráir dagar eru ekki bókanlegir" at bounding box center [251, 330] width 19 height 19
click at [815, 200] on icon "button" at bounding box center [816, 205] width 19 height 19
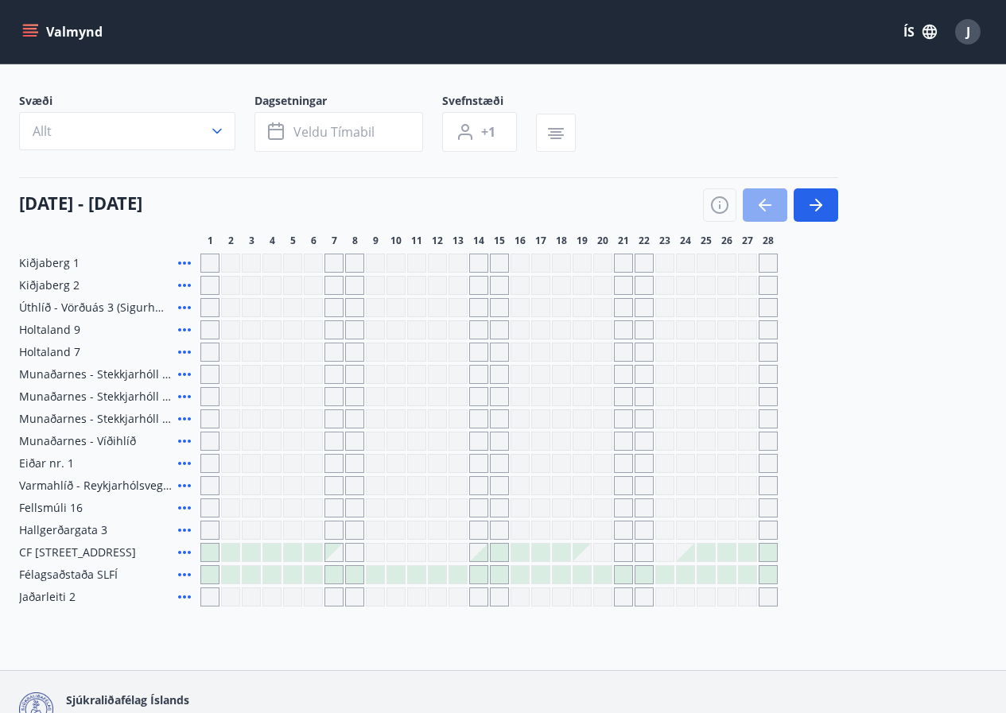
click at [758, 204] on icon "button" at bounding box center [765, 205] width 19 height 19
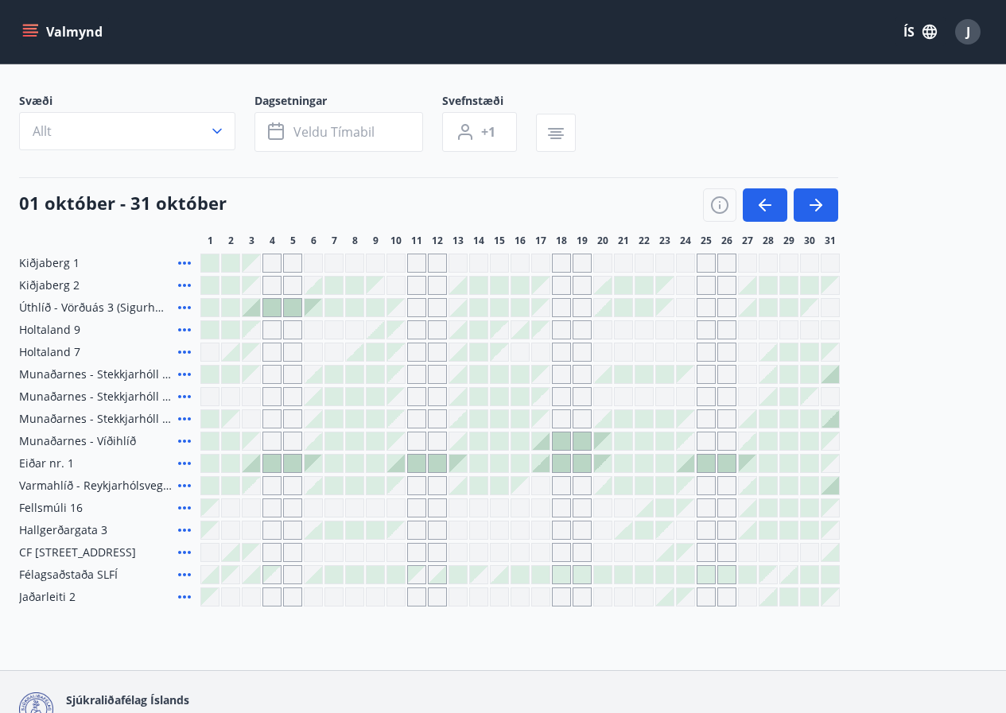
click at [286, 458] on div at bounding box center [292, 463] width 17 height 17
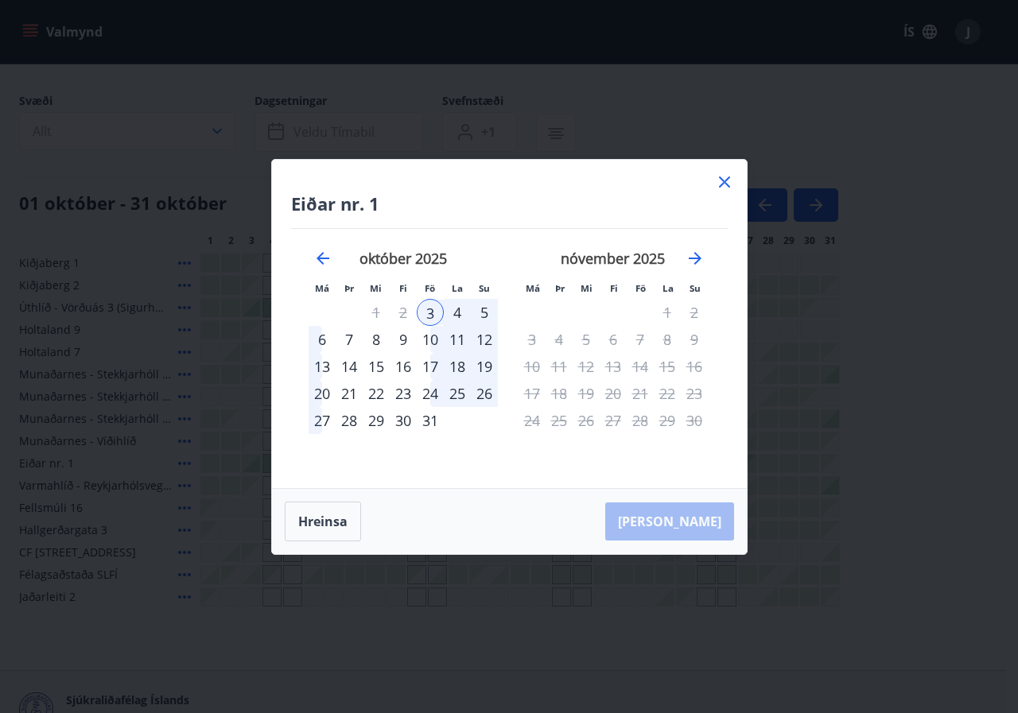
click at [682, 265] on div "nóvember 2025" at bounding box center [613, 264] width 189 height 70
click at [694, 254] on icon "Move forward to switch to the next month." at bounding box center [695, 258] width 19 height 19
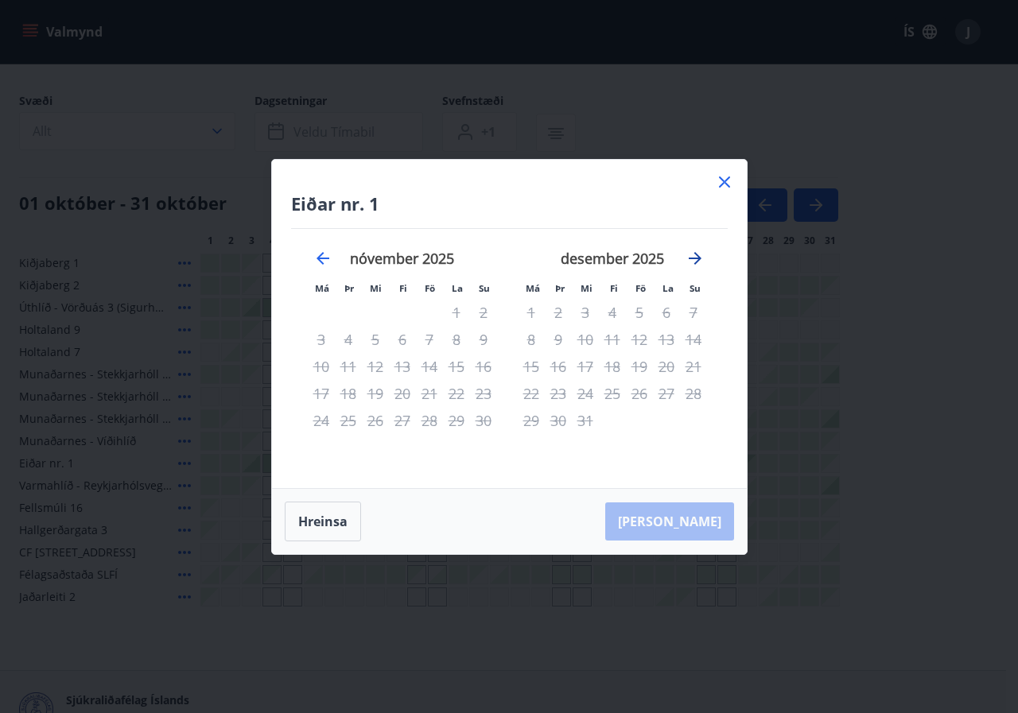
click at [694, 254] on icon "Move forward to switch to the next month." at bounding box center [695, 258] width 19 height 19
click at [721, 180] on icon at bounding box center [724, 182] width 19 height 19
